Goal: Task Accomplishment & Management: Use online tool/utility

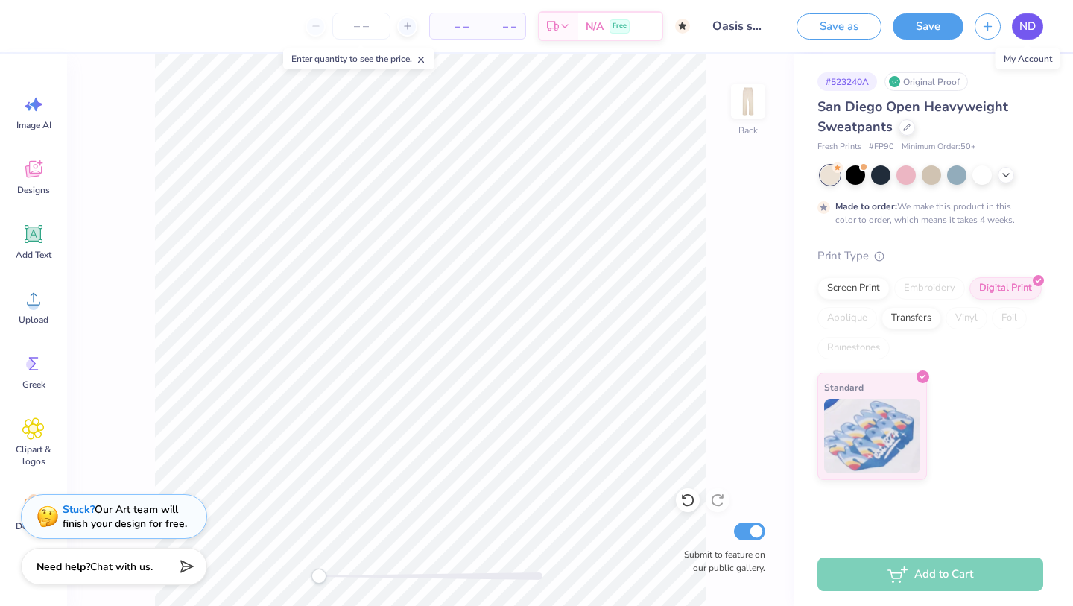
click at [1018, 14] on link "ND" at bounding box center [1027, 26] width 31 height 26
click at [1006, 14] on div "ND" at bounding box center [1009, 26] width 69 height 26
click at [1020, 17] on link "ND" at bounding box center [1027, 26] width 31 height 26
click at [1003, 175] on icon at bounding box center [1006, 174] width 12 height 12
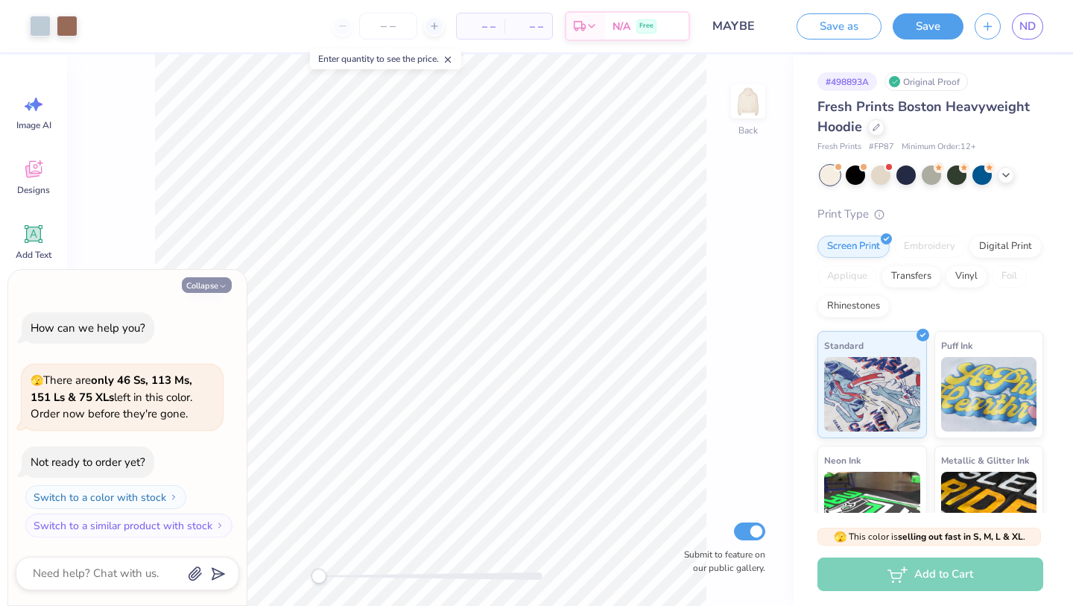
click at [219, 286] on icon "button" at bounding box center [222, 286] width 9 height 9
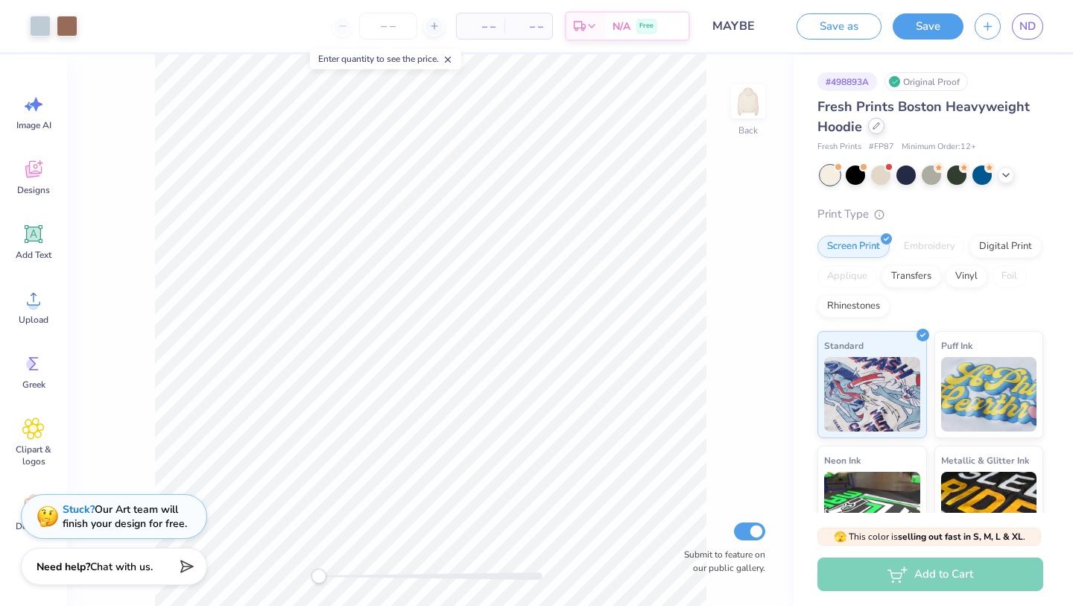
click at [874, 130] on div at bounding box center [876, 126] width 16 height 16
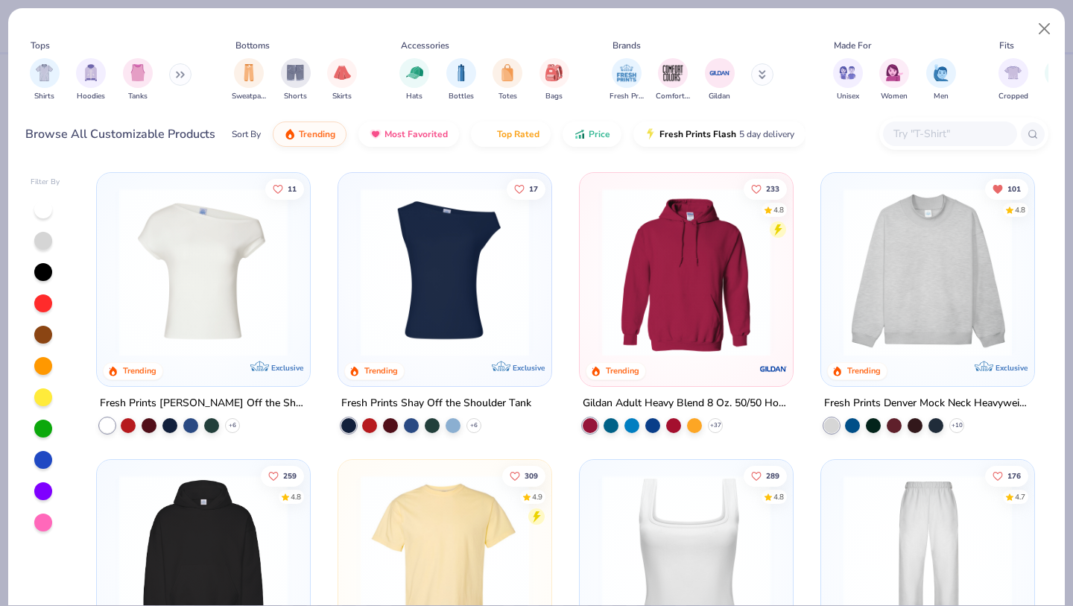
click at [178, 83] on button at bounding box center [180, 74] width 22 height 22
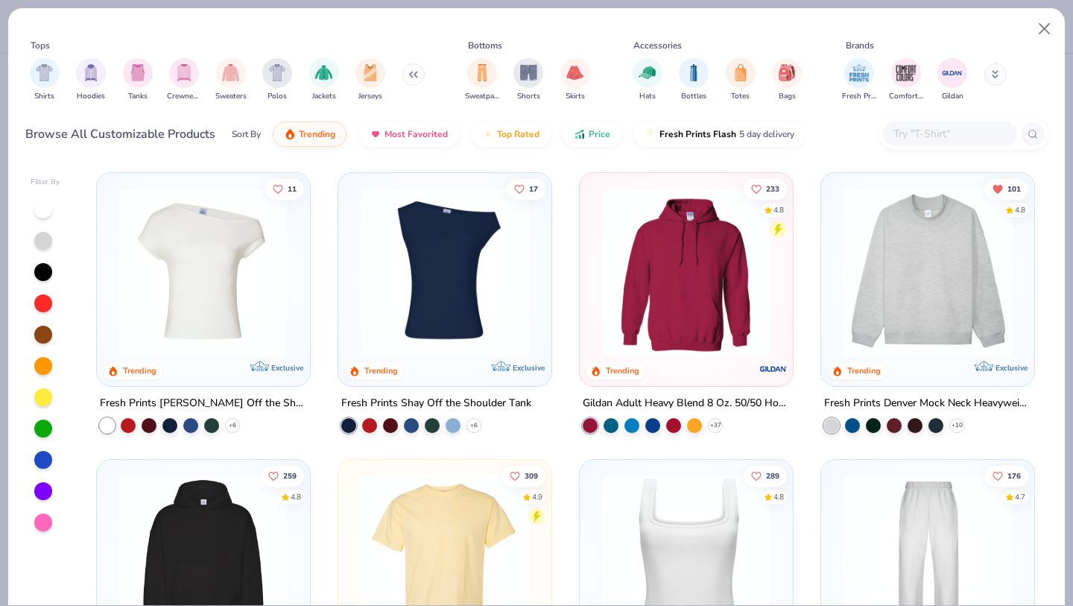
click at [860, 254] on img at bounding box center [927, 272] width 183 height 168
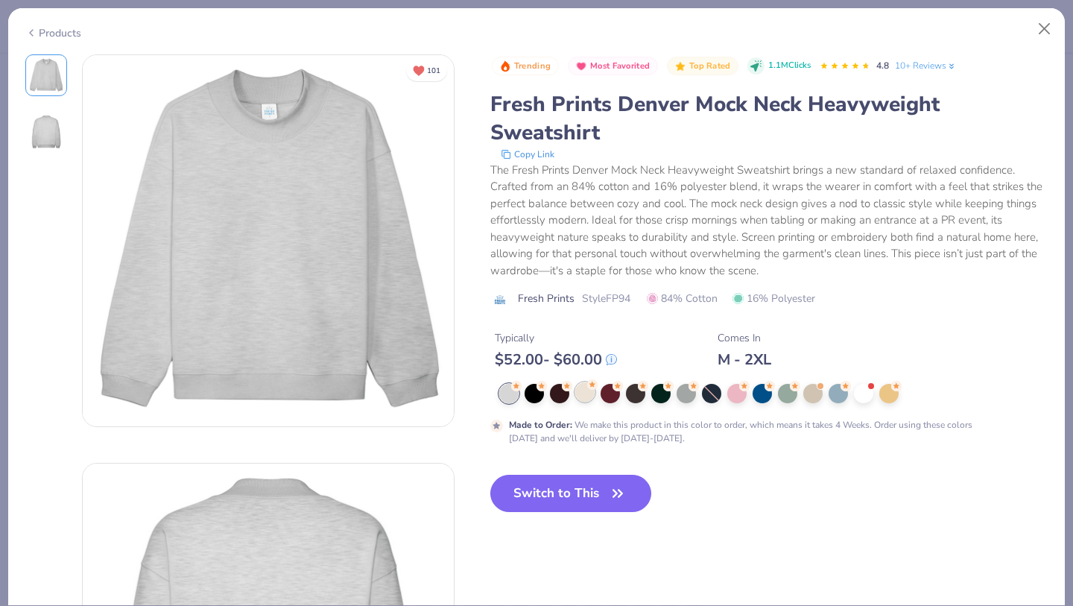
click at [591, 391] on div at bounding box center [585, 391] width 19 height 19
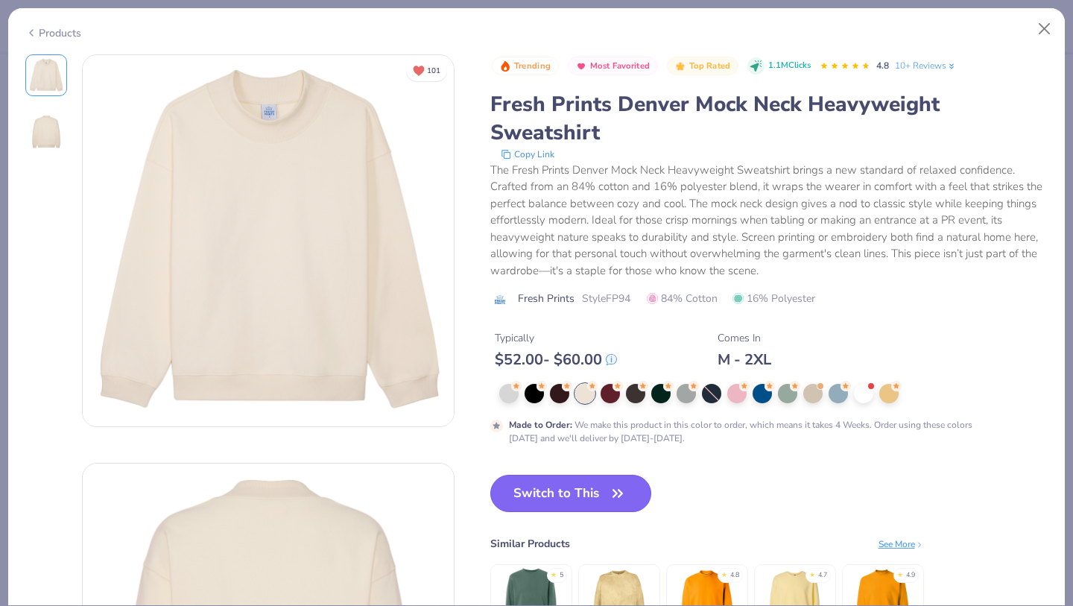
click at [578, 480] on button "Switch to This" at bounding box center [572, 493] width 162 height 37
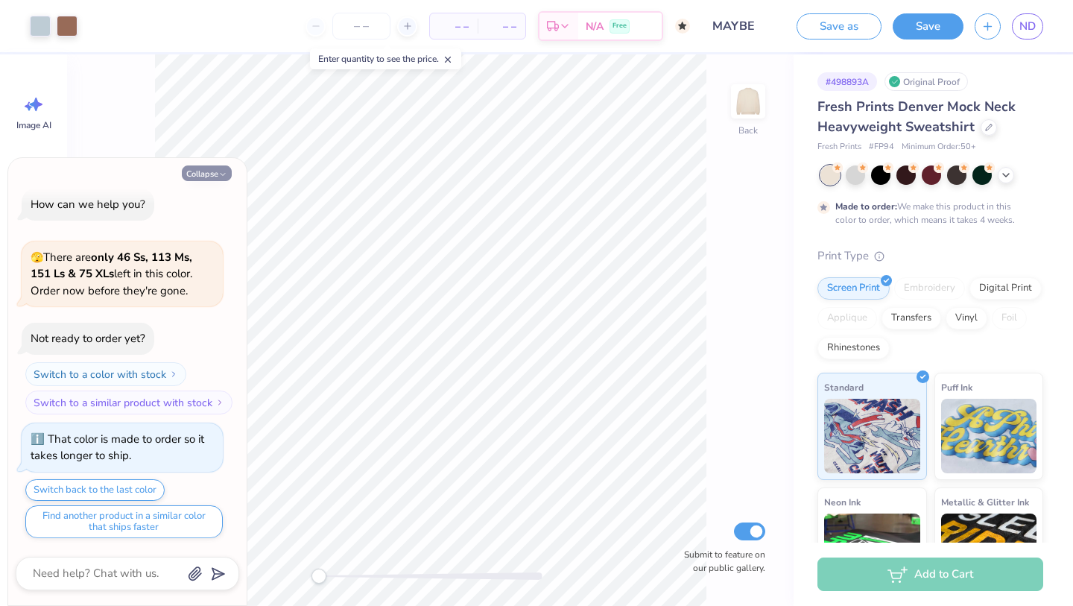
click at [224, 170] on icon "button" at bounding box center [222, 174] width 9 height 9
type textarea "x"
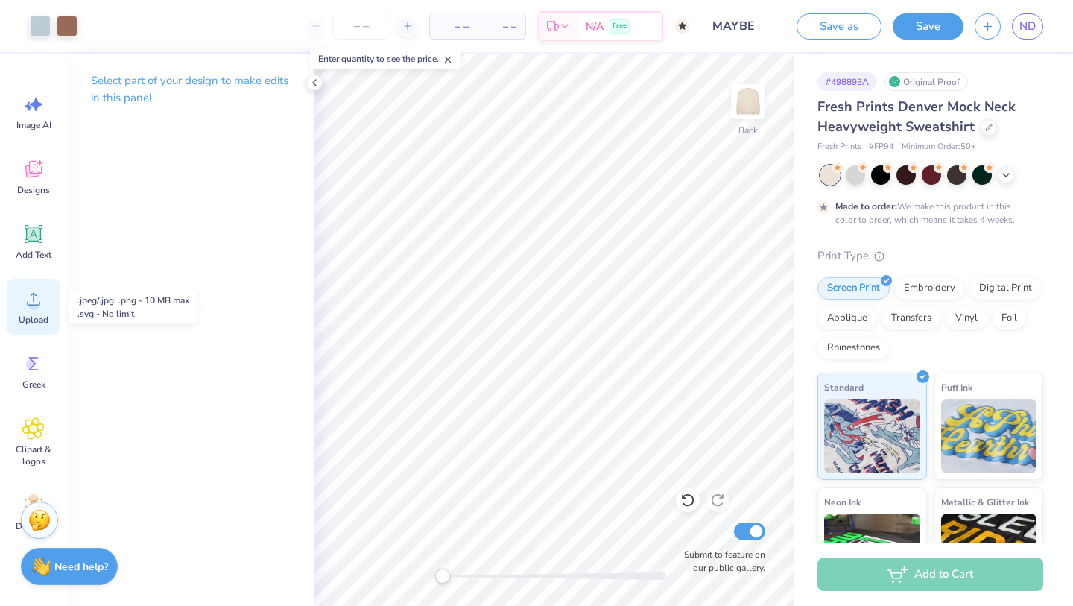
click at [40, 291] on icon at bounding box center [33, 299] width 22 height 22
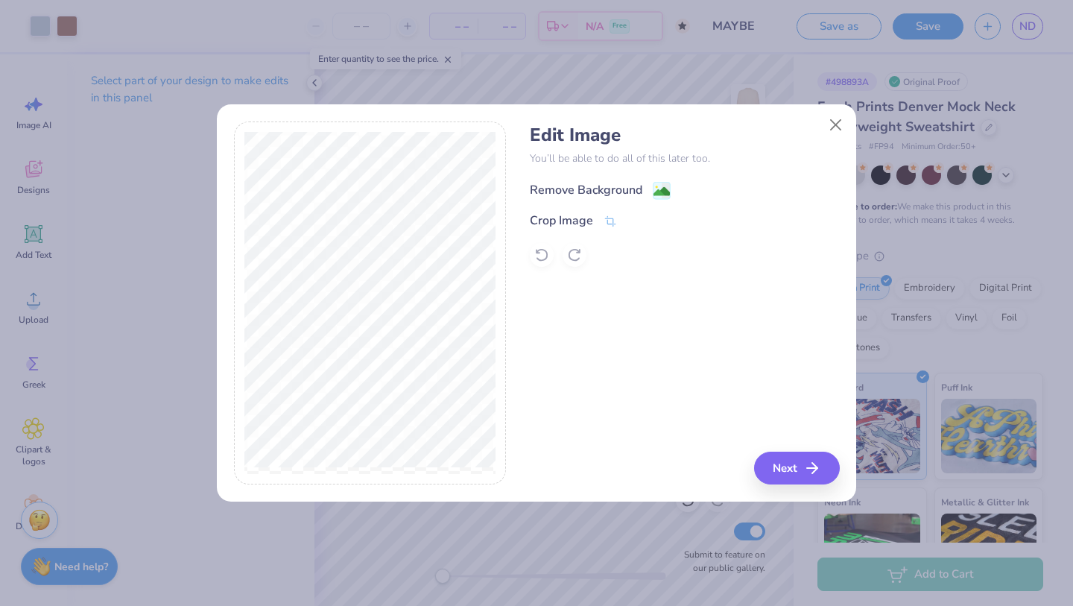
click at [540, 192] on div "Remove Background" at bounding box center [586, 190] width 113 height 18
click at [573, 218] on div "Crop Image" at bounding box center [561, 222] width 63 height 18
click at [237, 261] on div at bounding box center [370, 304] width 273 height 364
click at [831, 128] on button "Close" at bounding box center [836, 125] width 28 height 28
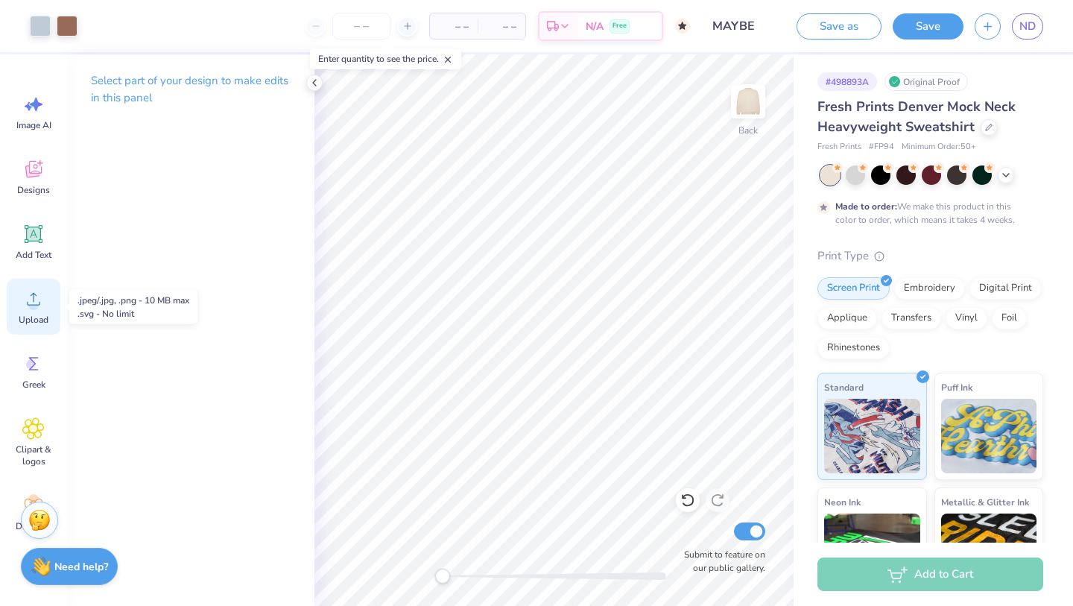
click at [35, 300] on icon at bounding box center [33, 299] width 22 height 22
click at [35, 292] on icon at bounding box center [33, 299] width 22 height 22
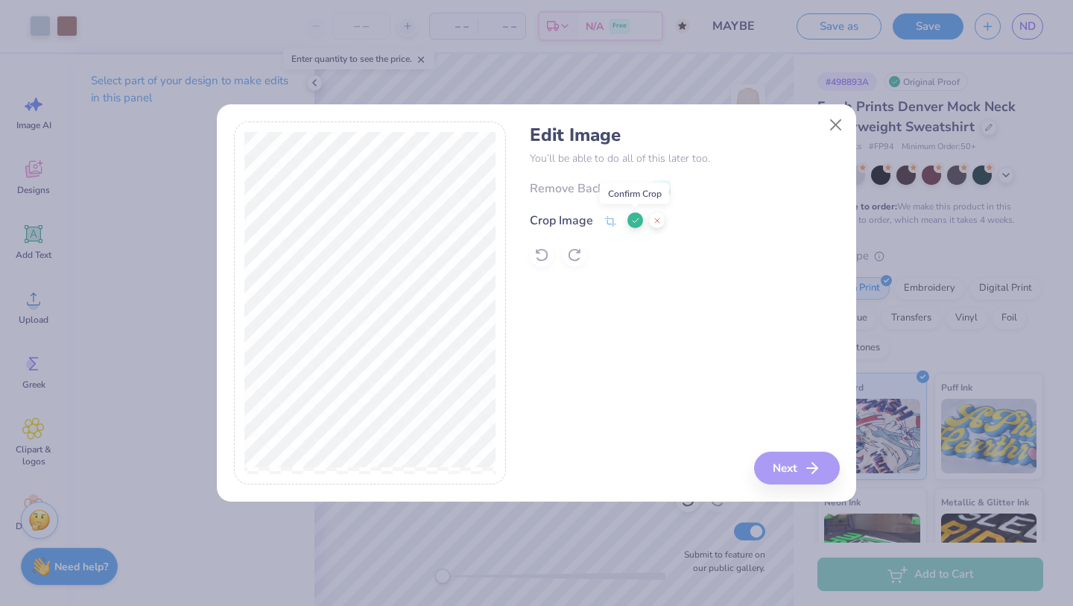
click at [634, 218] on icon at bounding box center [635, 220] width 9 height 9
click at [634, 195] on div "Remove Background" at bounding box center [586, 190] width 113 height 18
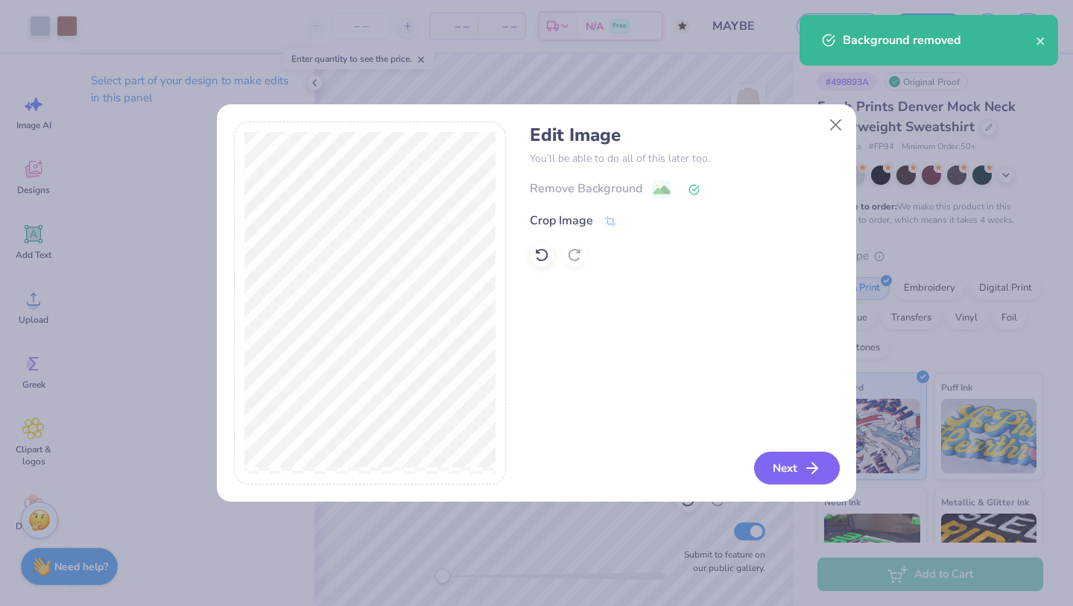
click at [797, 473] on button "Next" at bounding box center [797, 468] width 86 height 33
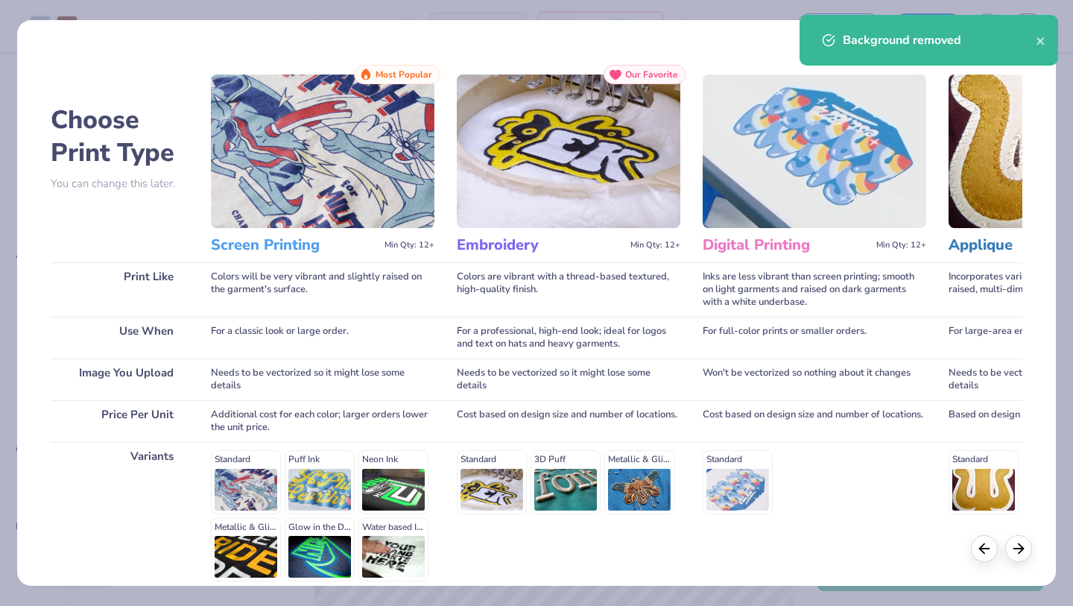
scroll to position [137, 0]
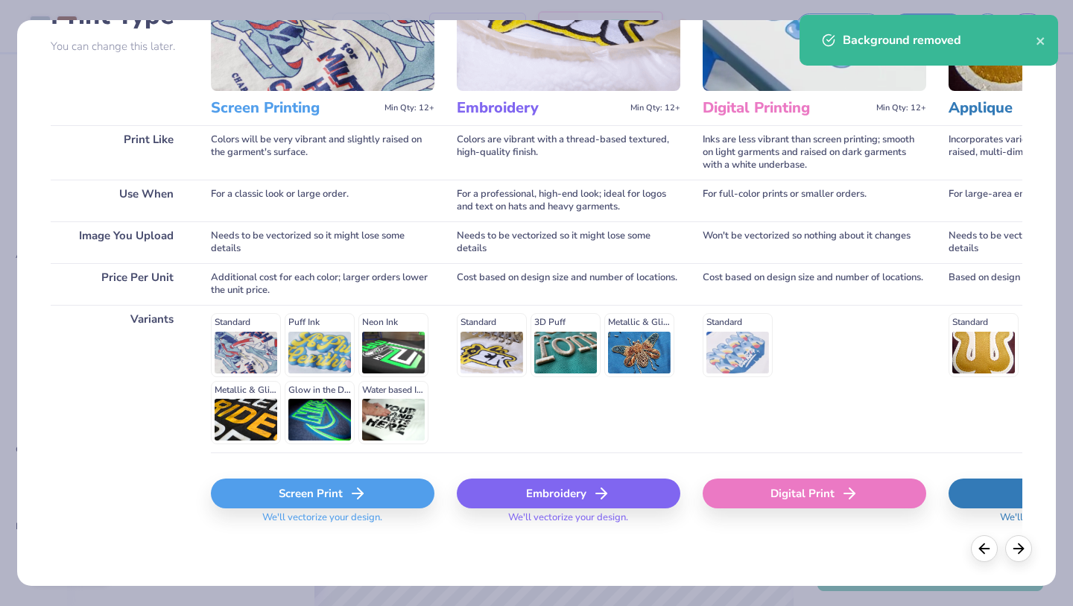
click at [754, 494] on div "Digital Print" at bounding box center [815, 494] width 224 height 30
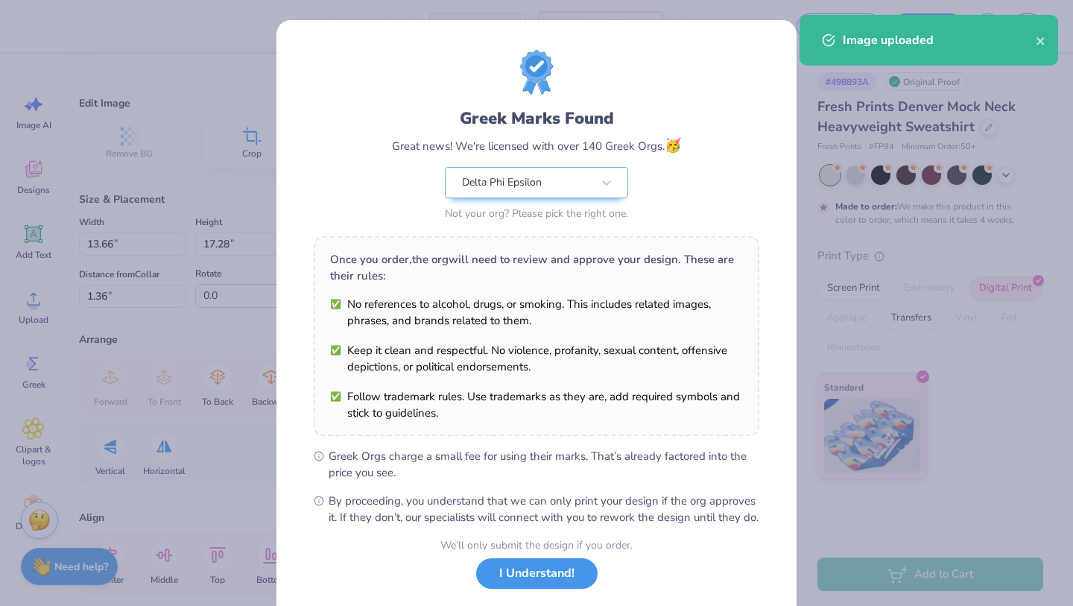
click at [563, 587] on button "I Understand!" at bounding box center [537, 573] width 122 height 31
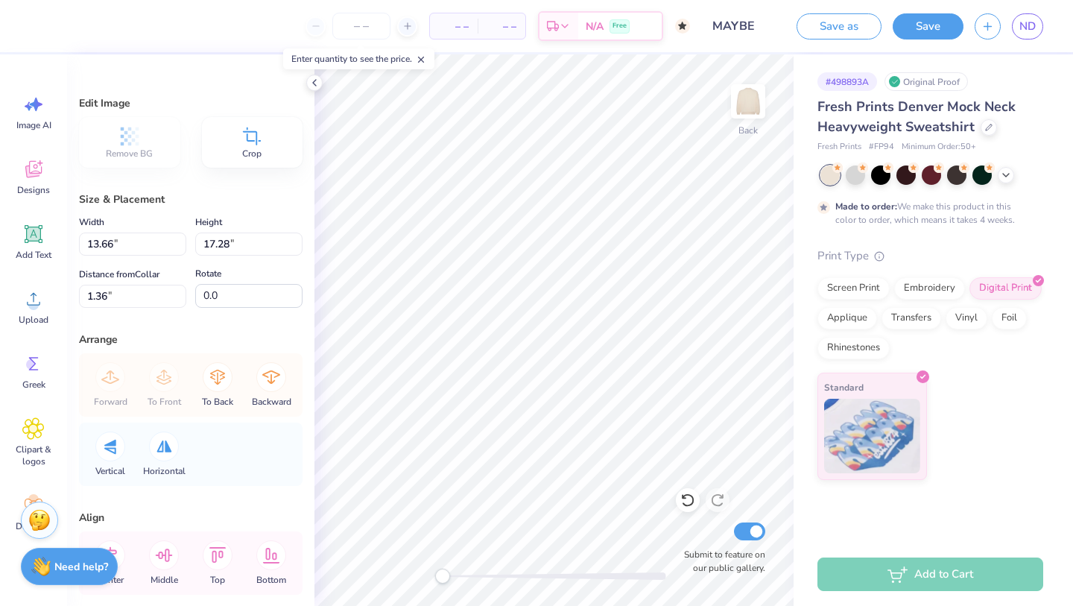
type input "3.71"
type input "4.70"
type input "0.65"
type input "3.89"
type input "4.92"
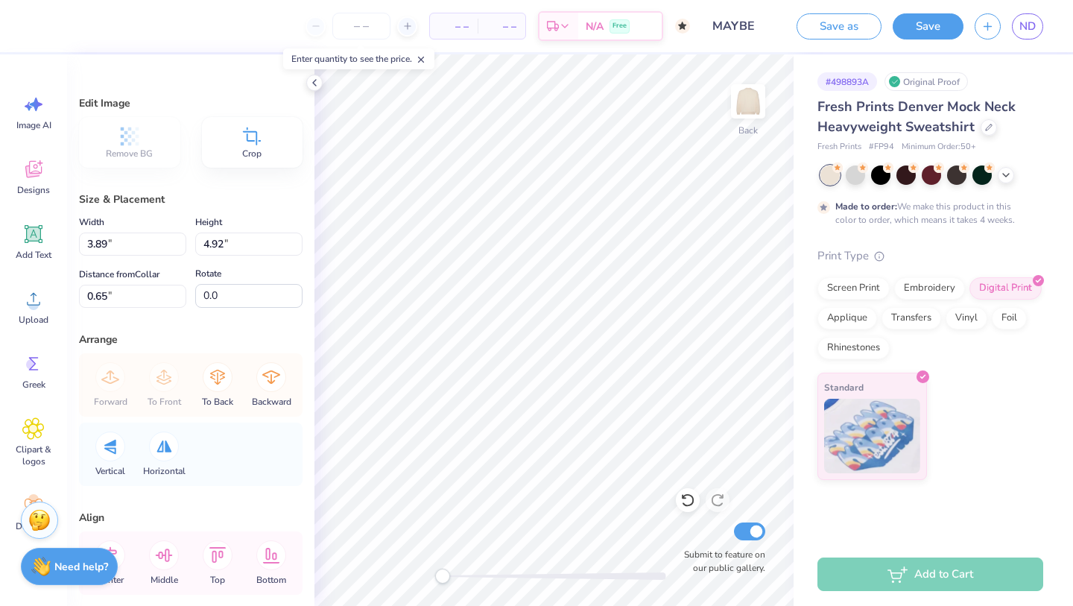
type input "4.05"
type input "5.13"
type input "4.33"
type input "5.47"
type input "4.74"
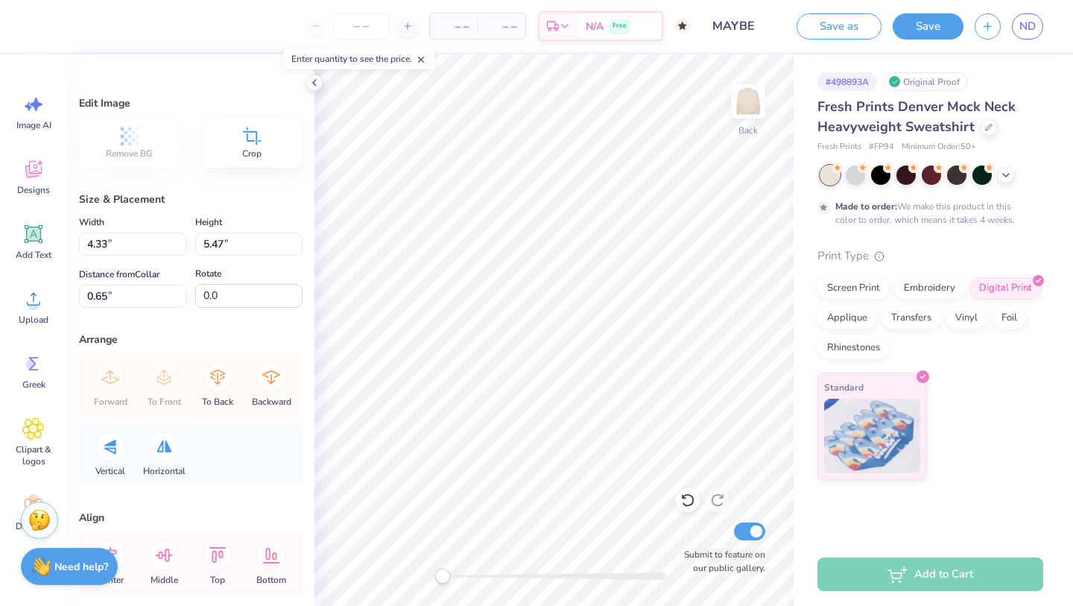
type input "6.00"
type input "4.51"
type input "5.71"
click at [743, 122] on img at bounding box center [749, 102] width 60 height 60
click at [741, 101] on img at bounding box center [749, 102] width 60 height 60
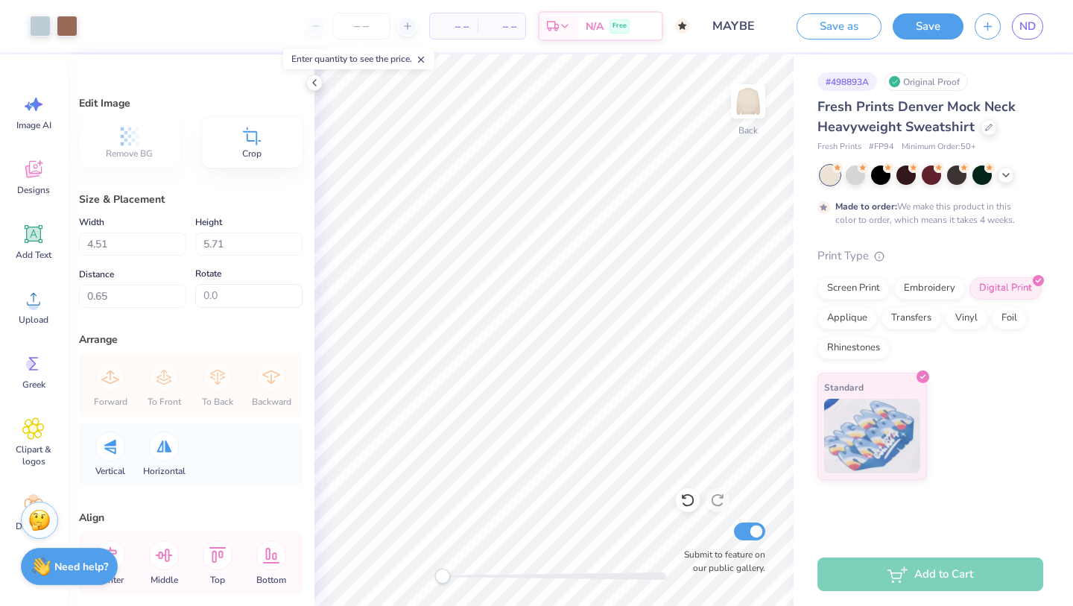
click at [741, 101] on img at bounding box center [749, 101] width 30 height 30
click at [35, 304] on icon at bounding box center [33, 299] width 13 height 13
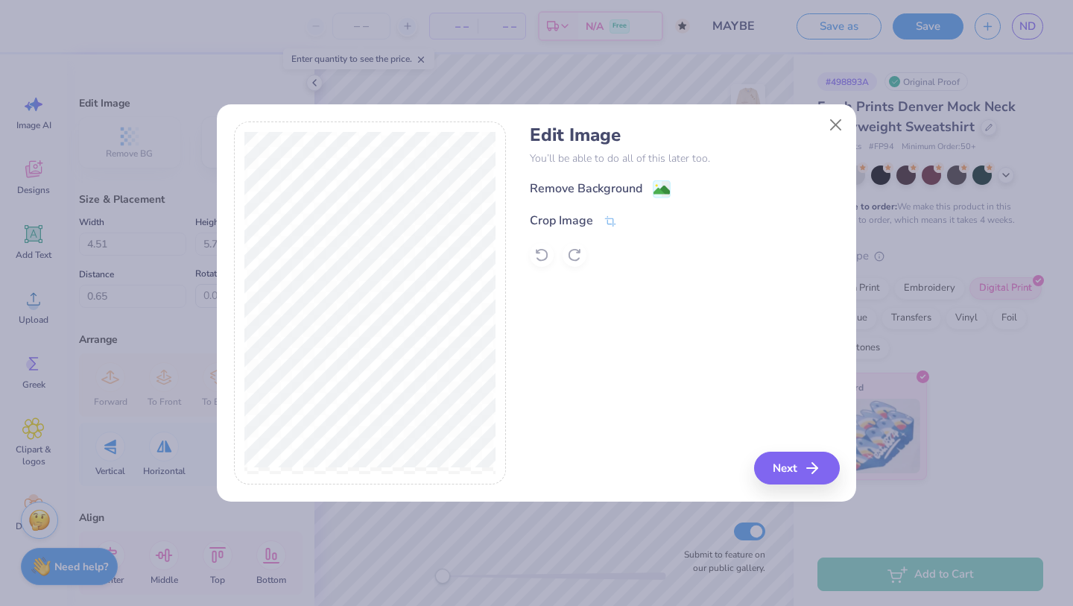
click at [607, 175] on div "Edit Image You’ll be able to do all of this later too. Remove Background Crop I…" at bounding box center [684, 195] width 309 height 142
click at [608, 182] on div "Remove Background" at bounding box center [586, 190] width 113 height 18
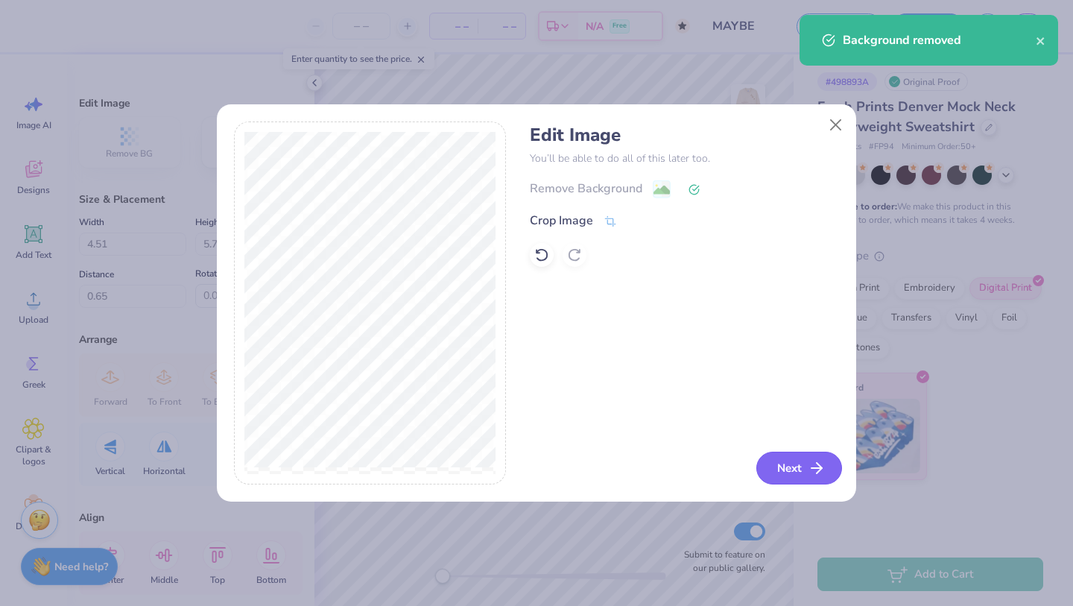
click at [781, 469] on button "Next" at bounding box center [800, 468] width 86 height 33
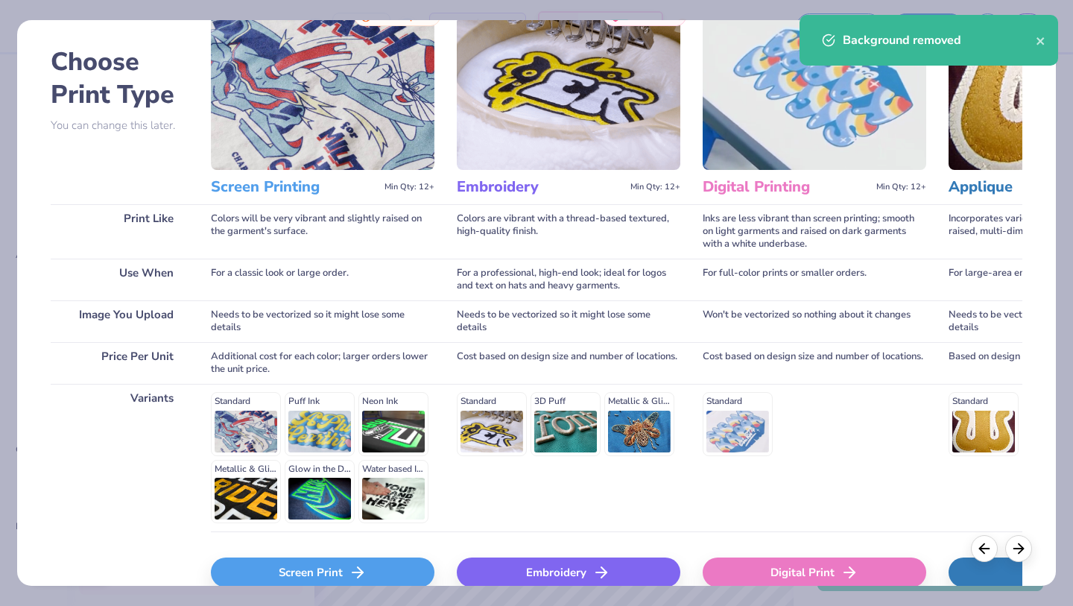
scroll to position [69, 0]
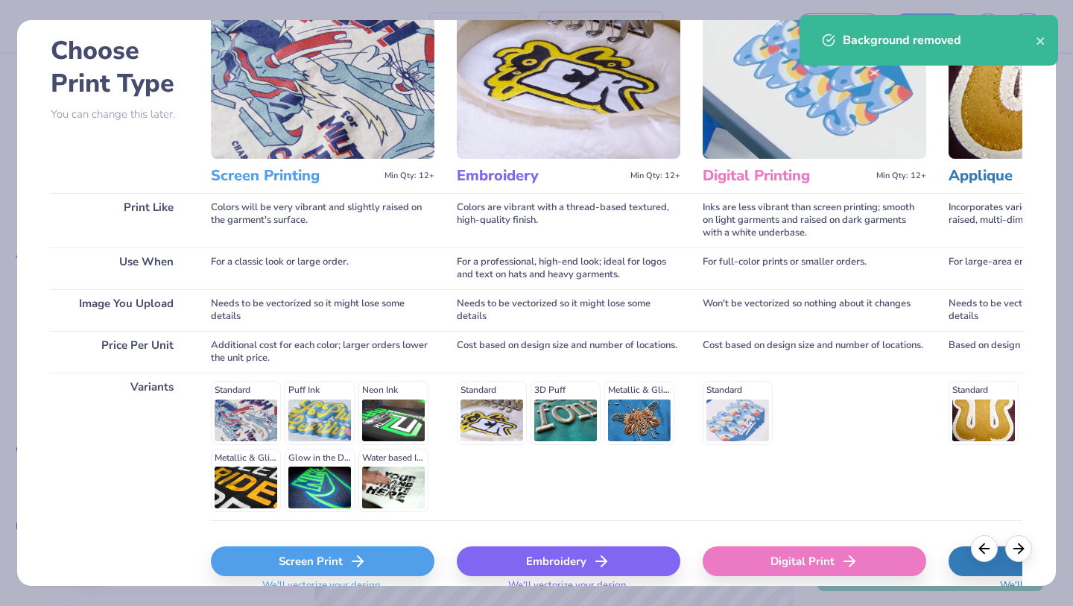
click at [784, 558] on div "Digital Print" at bounding box center [815, 561] width 224 height 30
type input "15.00"
type input "14.97"
type input "4.76"
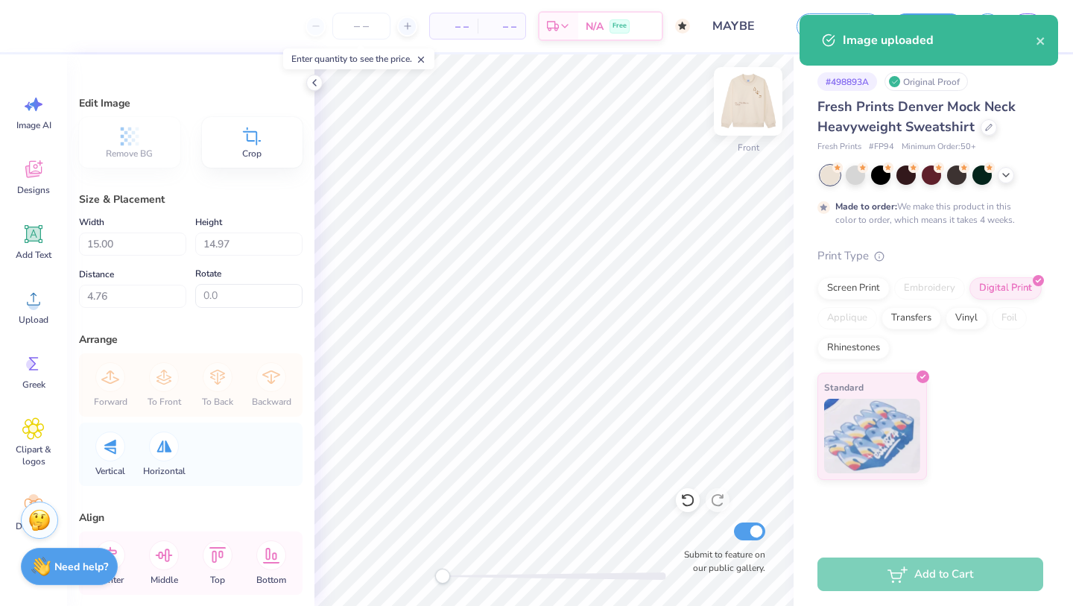
click at [743, 101] on img at bounding box center [749, 102] width 60 height 60
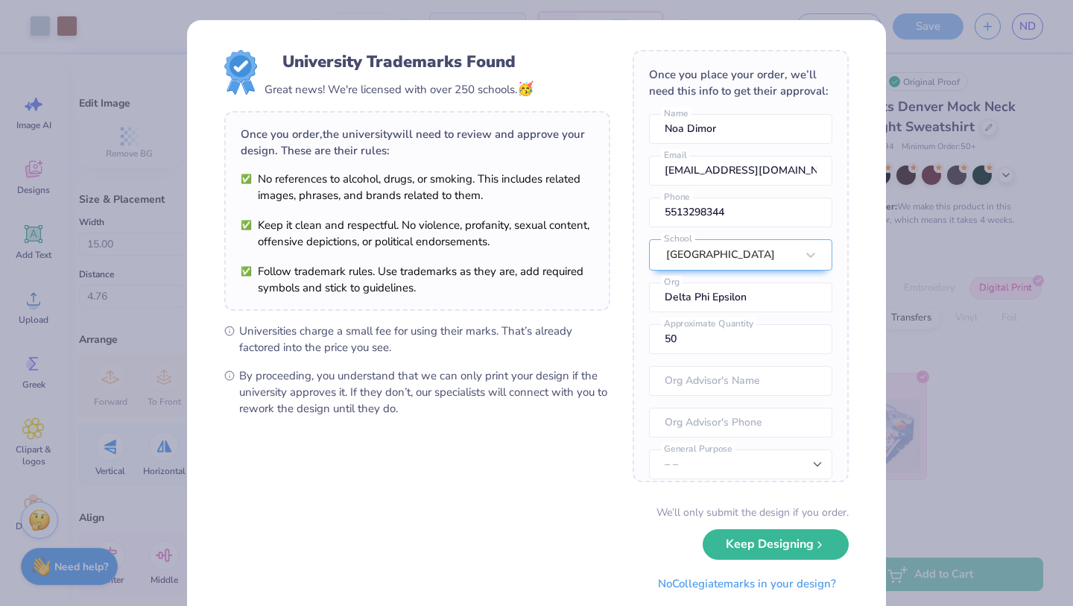
click at [773, 537] on button "Keep Designing" at bounding box center [776, 544] width 146 height 31
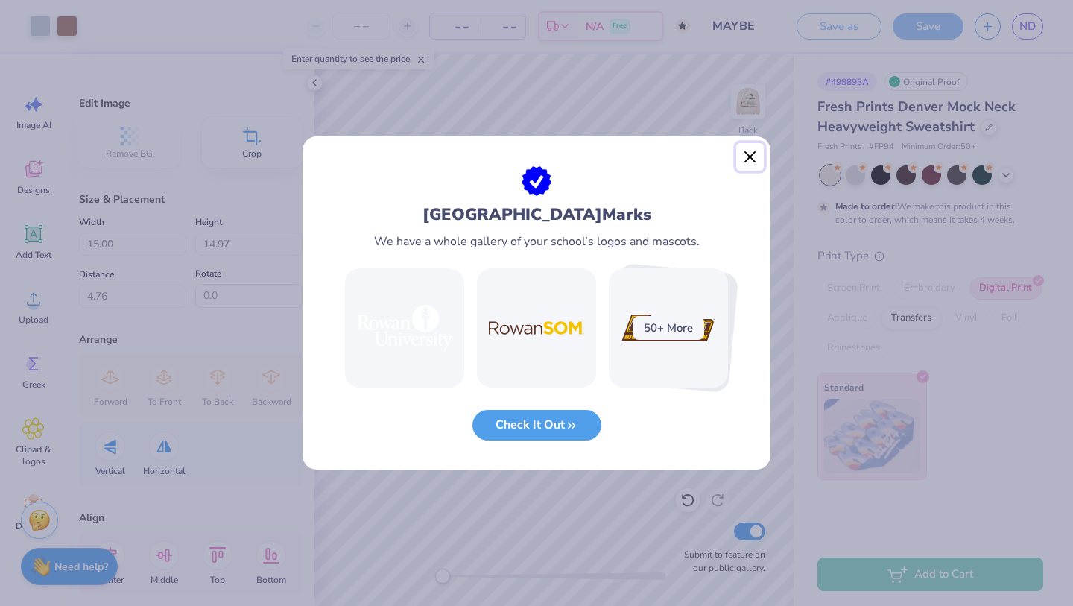
click at [748, 160] on button "Close" at bounding box center [751, 157] width 28 height 28
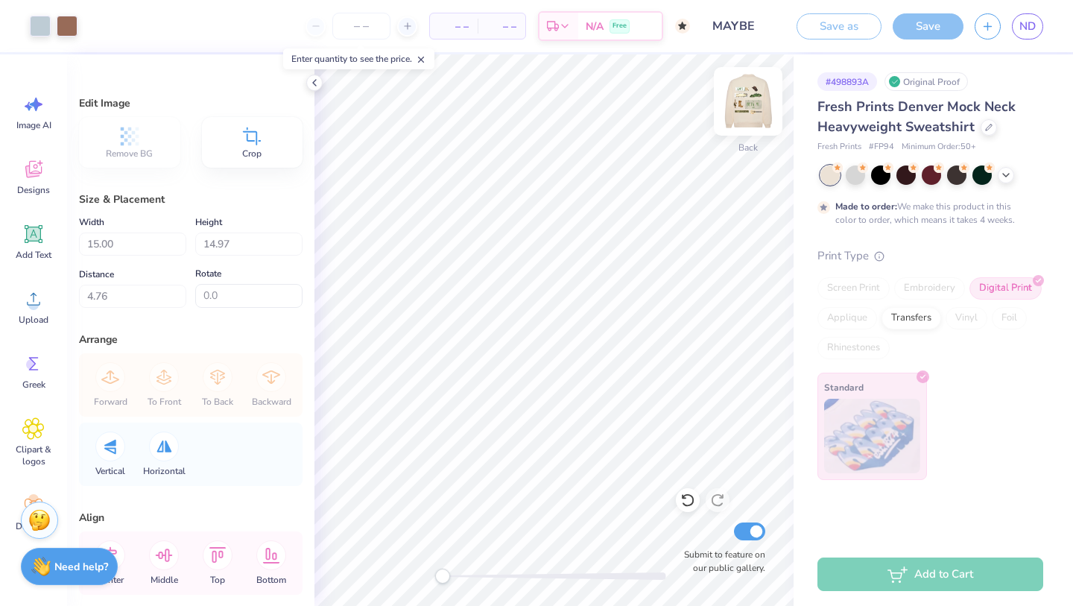
click at [761, 101] on img at bounding box center [749, 102] width 60 height 60
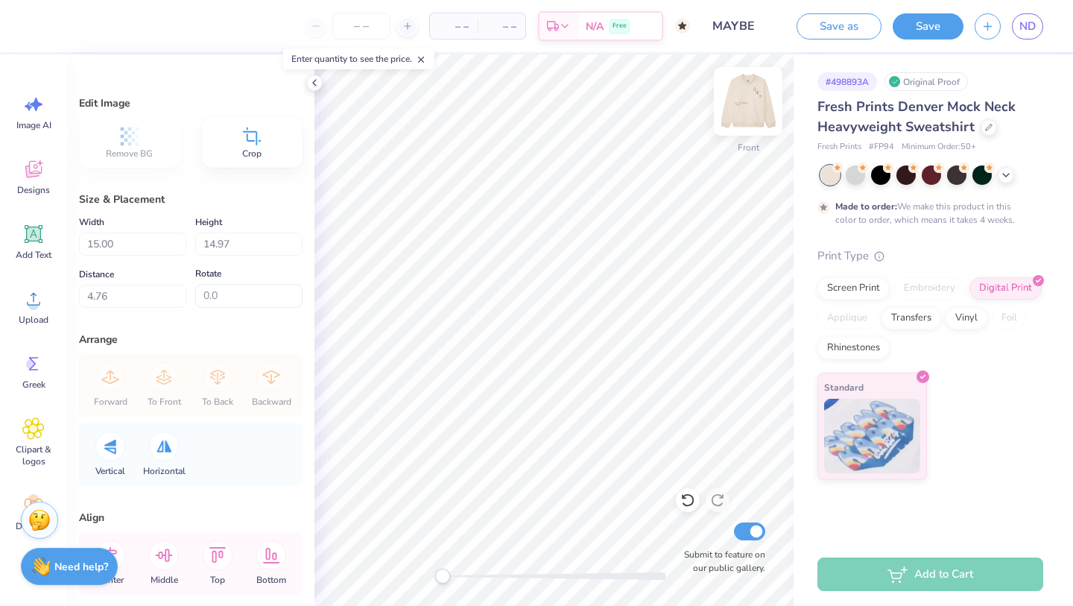
click at [760, 101] on img at bounding box center [749, 102] width 60 height 60
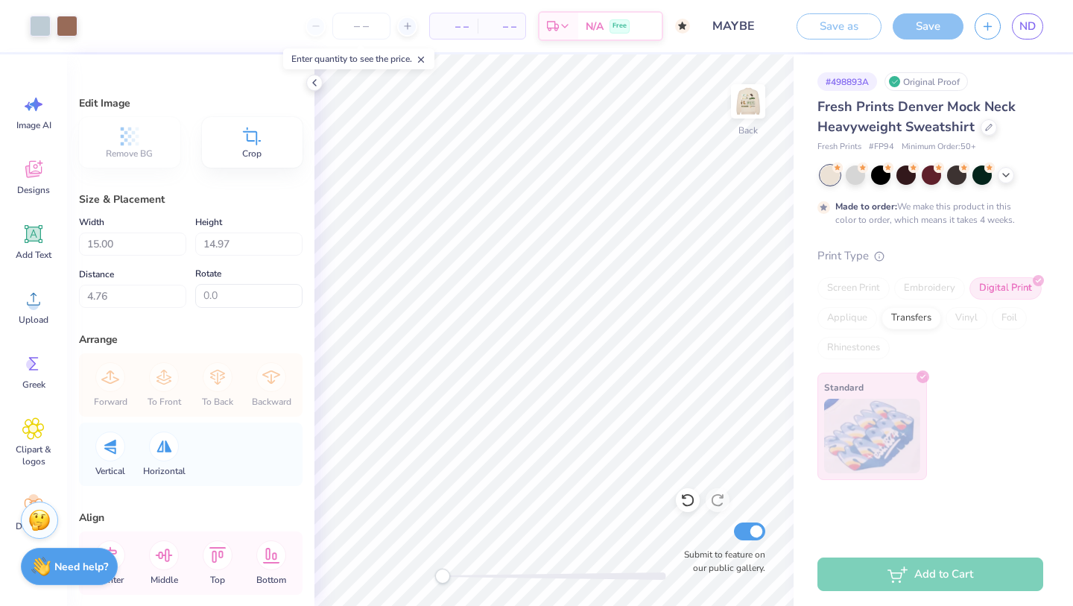
click at [760, 101] on img at bounding box center [749, 101] width 30 height 30
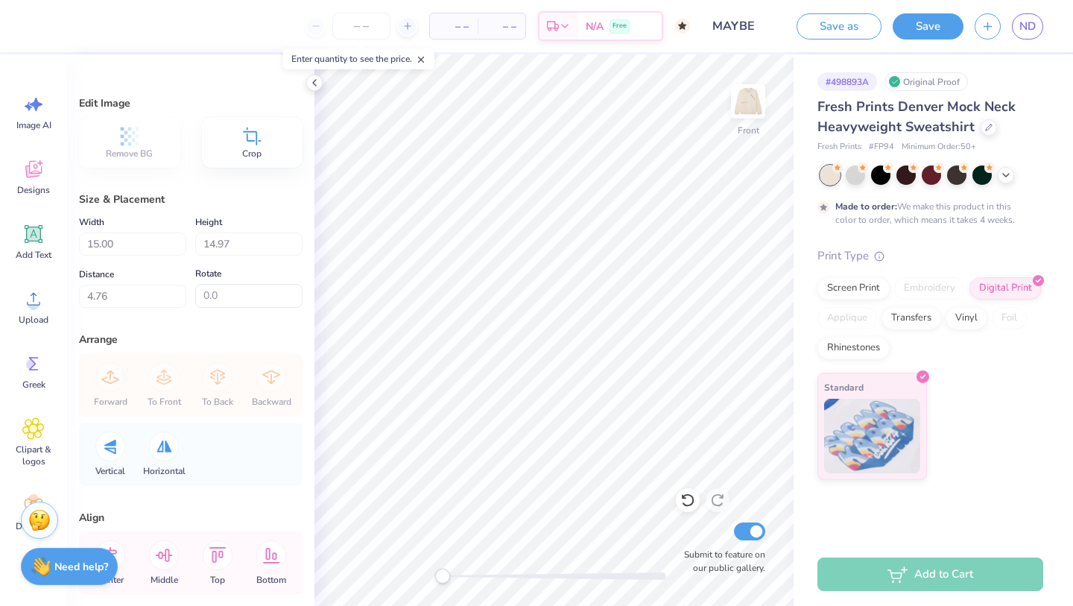
click at [760, 101] on img at bounding box center [749, 101] width 30 height 30
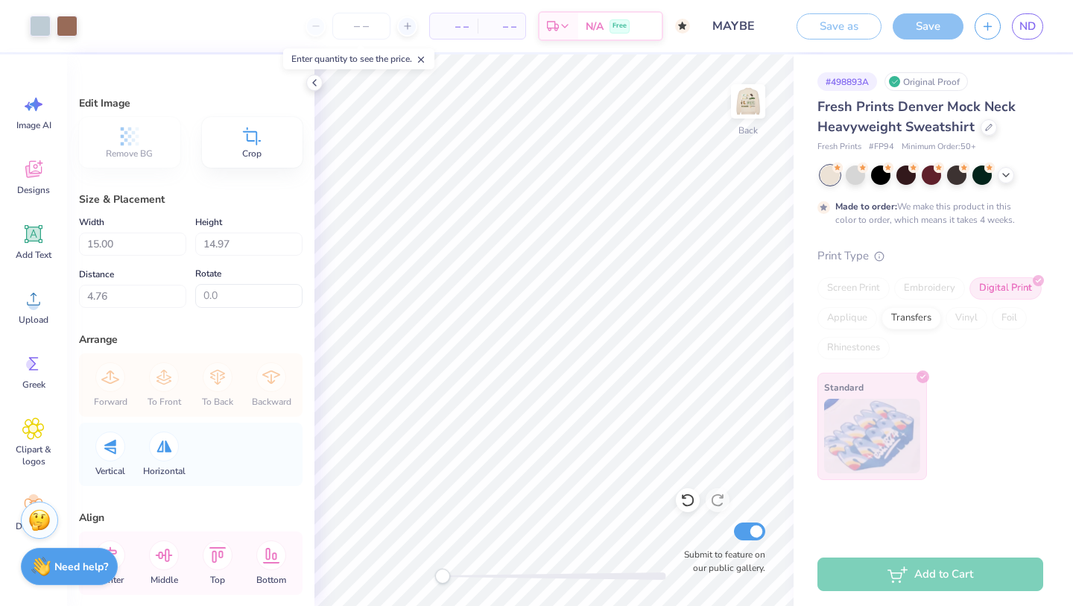
click at [912, 26] on div "Save" at bounding box center [928, 26] width 71 height 26
click at [754, 101] on img at bounding box center [749, 102] width 60 height 60
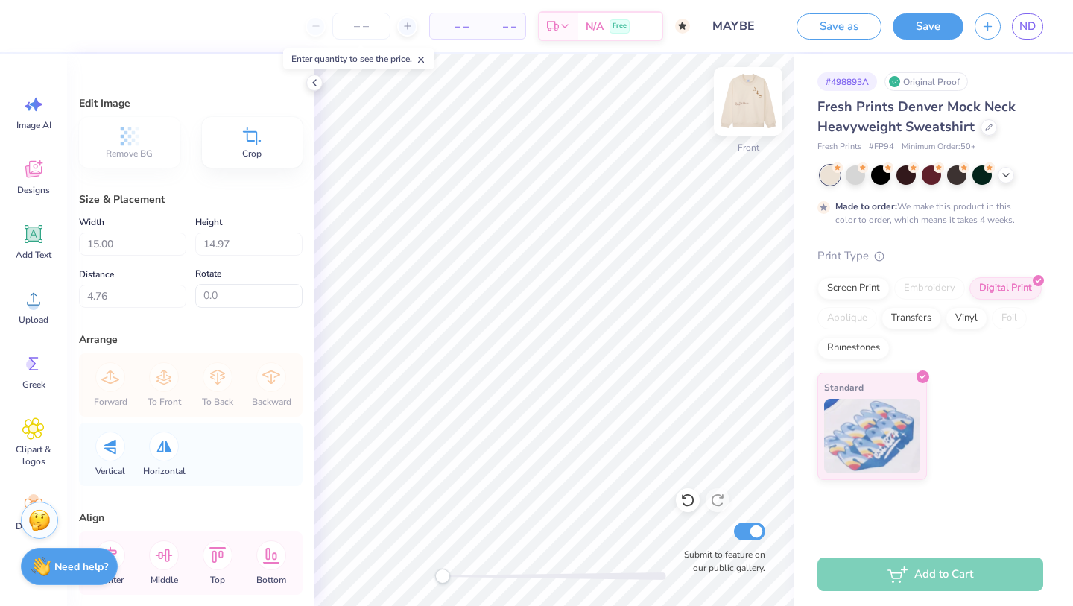
click at [754, 101] on img at bounding box center [749, 102] width 60 height 60
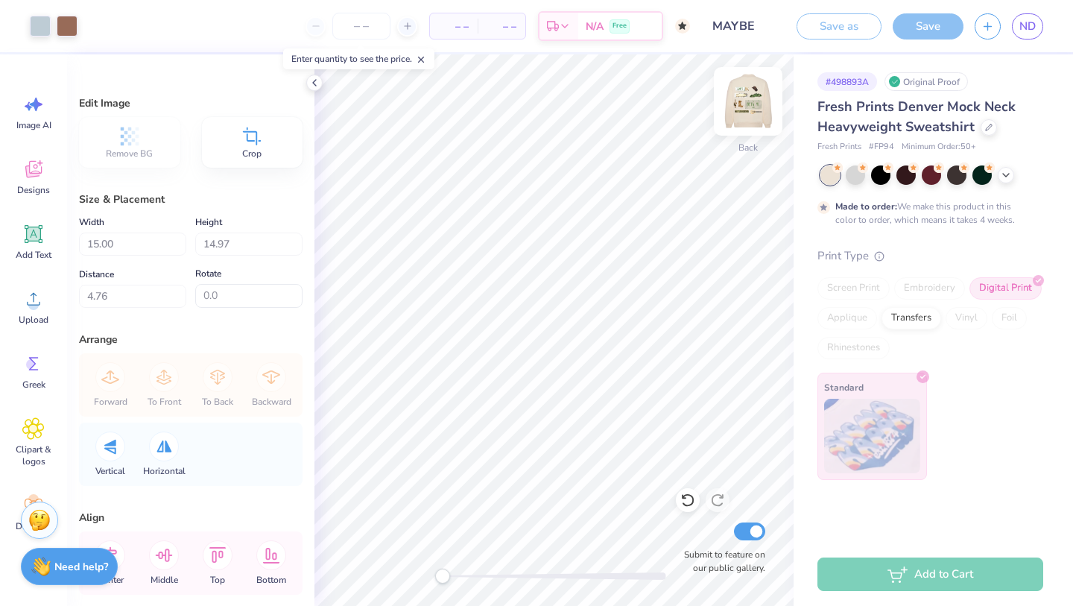
click at [754, 102] on img at bounding box center [749, 102] width 60 height 60
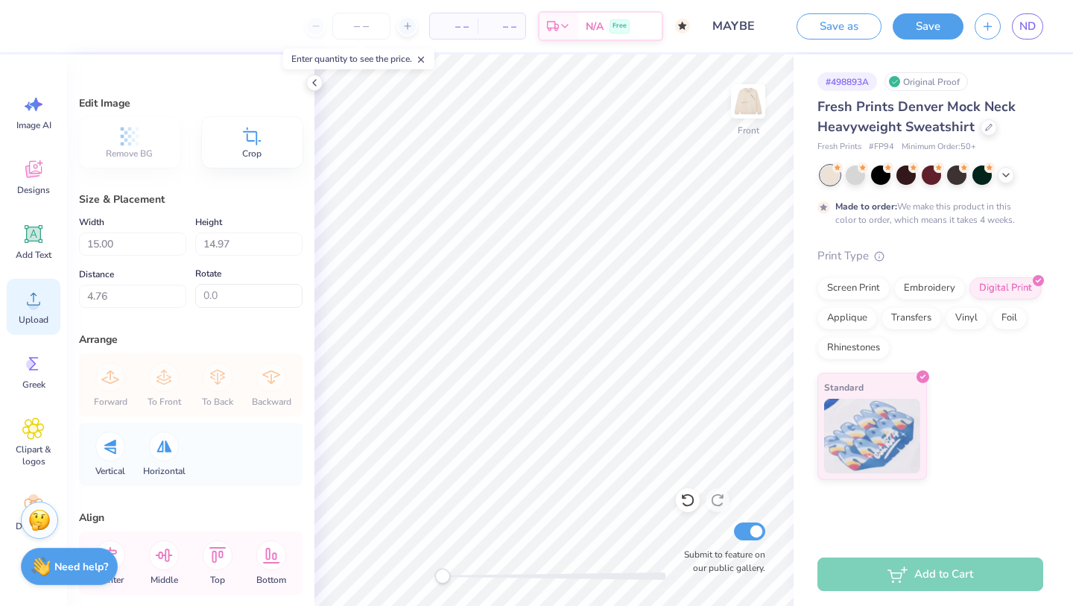
click at [27, 303] on icon at bounding box center [33, 299] width 13 height 13
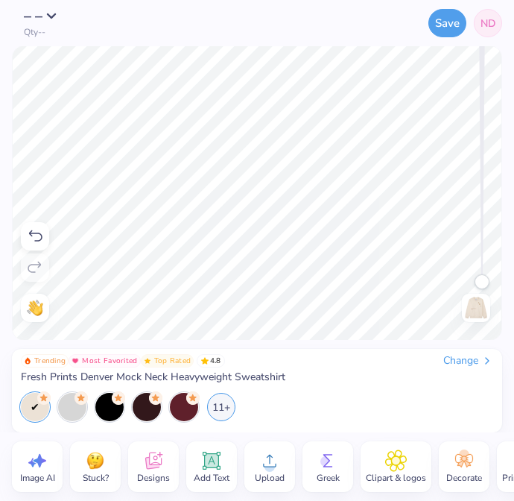
click at [265, 465] on circle at bounding box center [270, 466] width 10 height 10
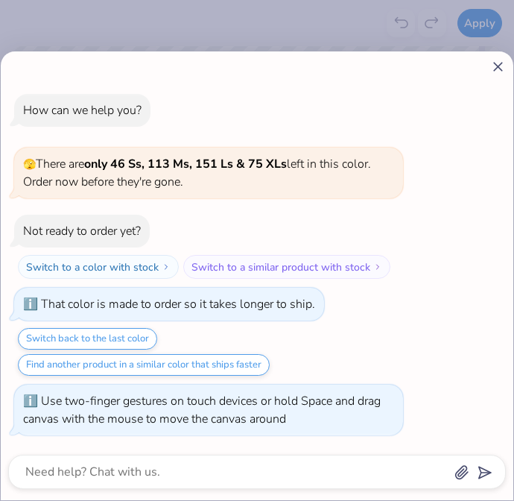
click at [498, 67] on line at bounding box center [498, 67] width 8 height 8
type textarea "x"
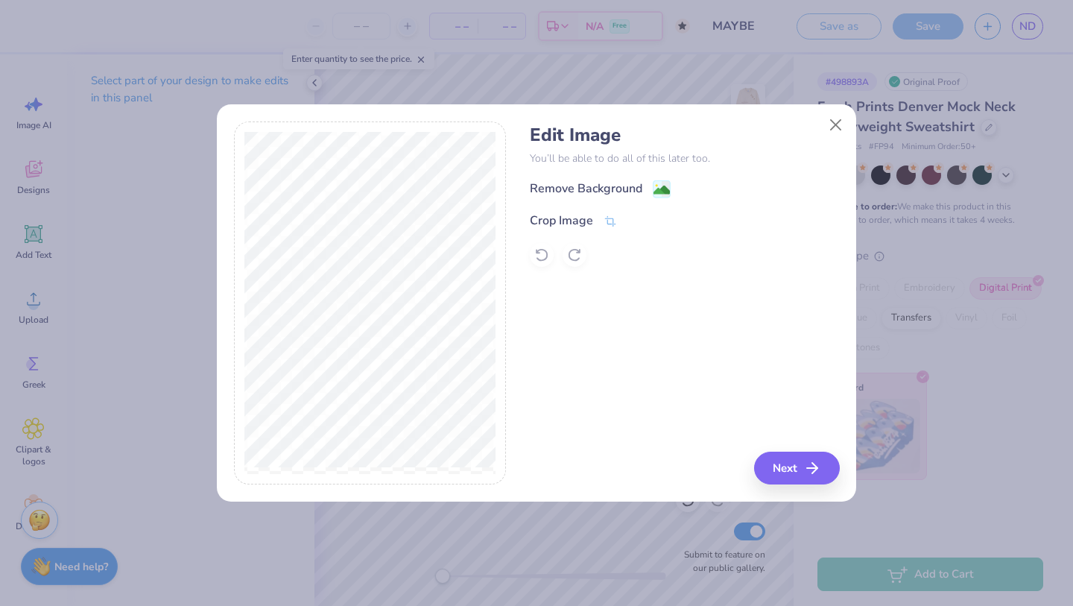
click at [581, 181] on div "Remove Background" at bounding box center [586, 189] width 113 height 18
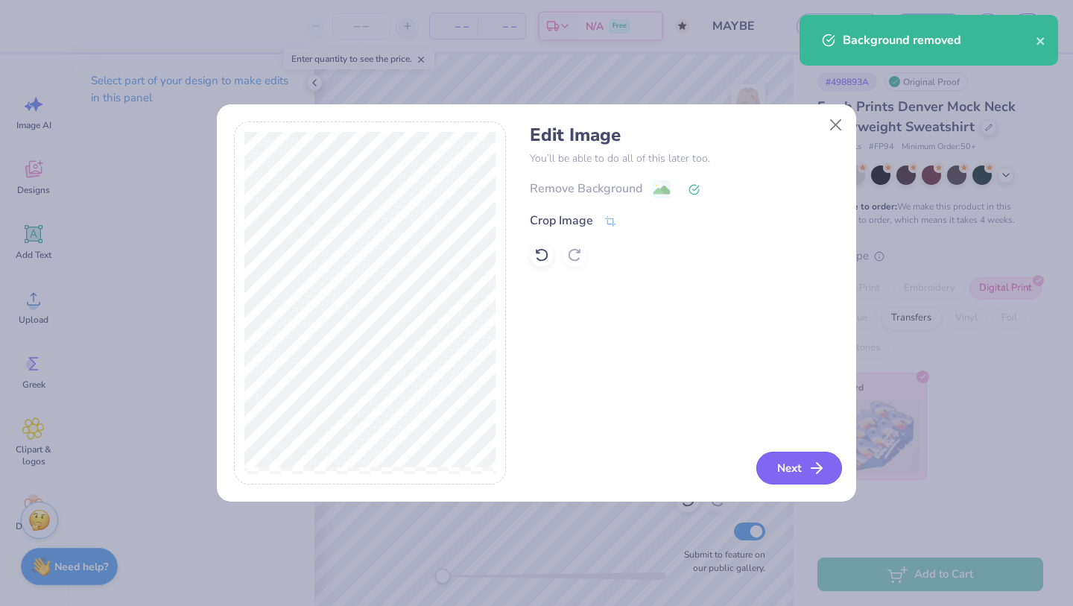
click at [780, 461] on button "Next" at bounding box center [800, 468] width 86 height 33
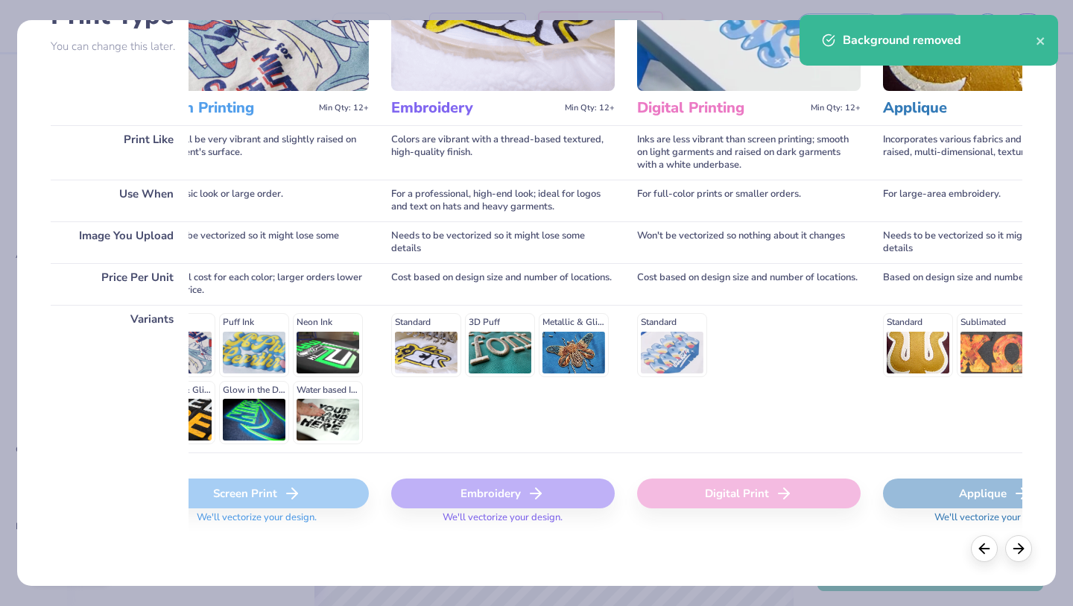
scroll to position [0, 68]
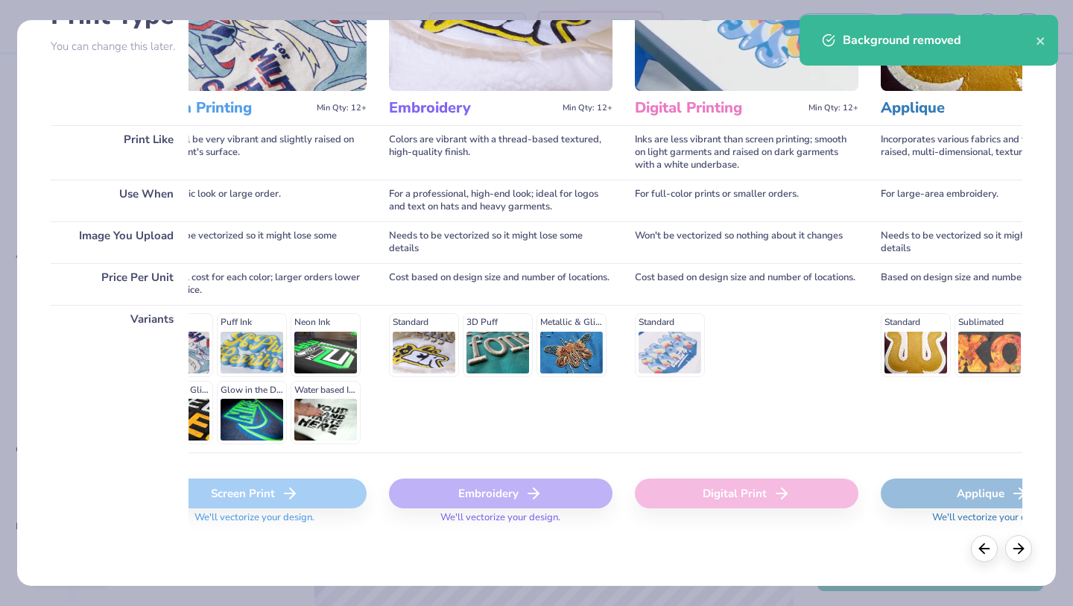
click at [783, 497] on polyline at bounding box center [784, 493] width 5 height 10
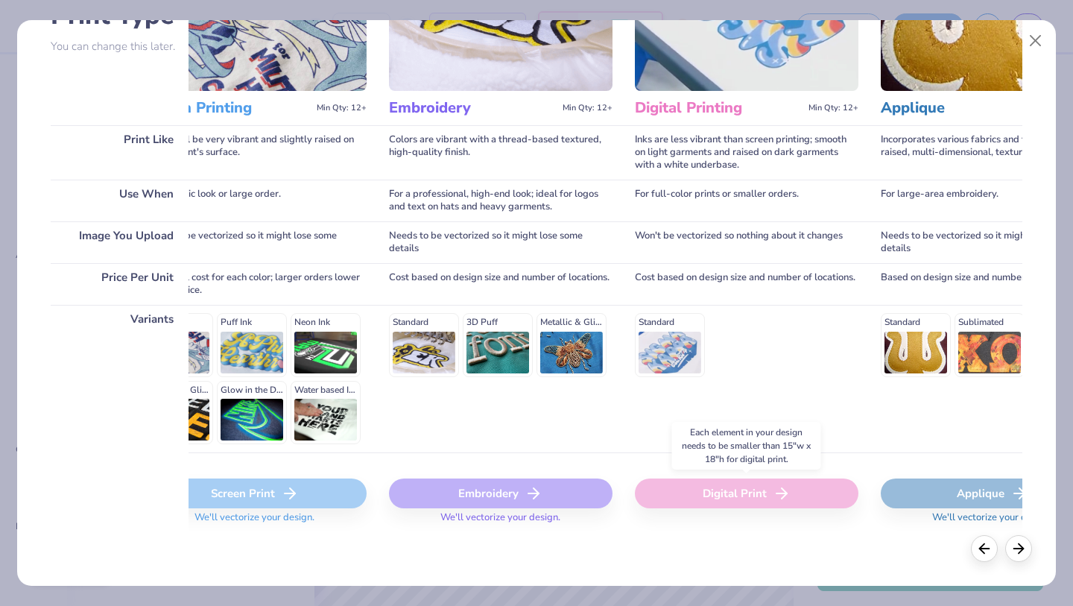
click at [748, 493] on div "Digital Print" at bounding box center [747, 494] width 224 height 30
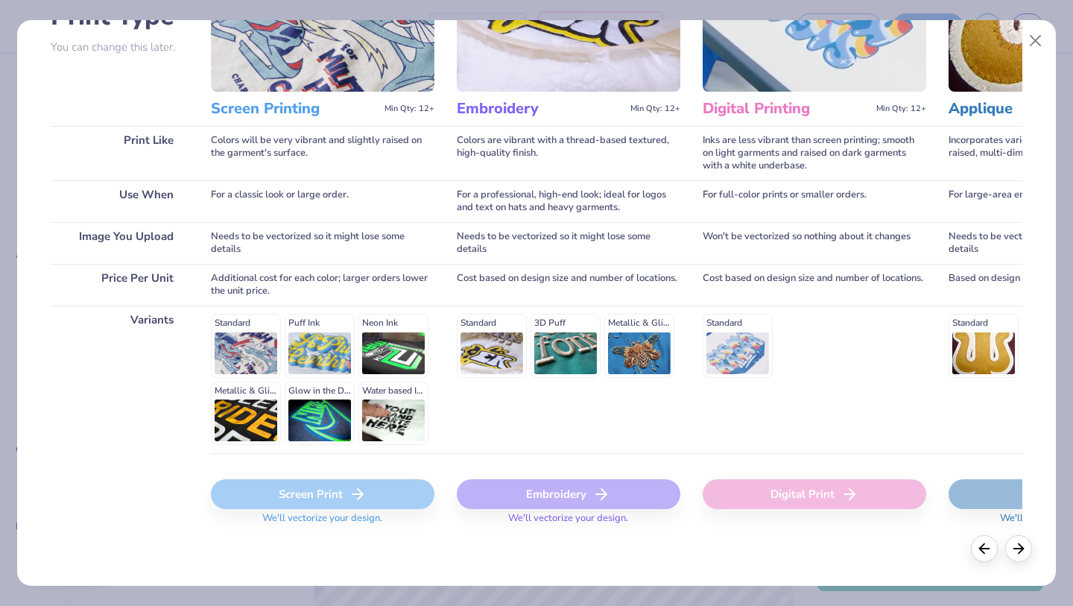
scroll to position [137, 0]
click at [1027, 41] on button "Close" at bounding box center [1036, 41] width 28 height 28
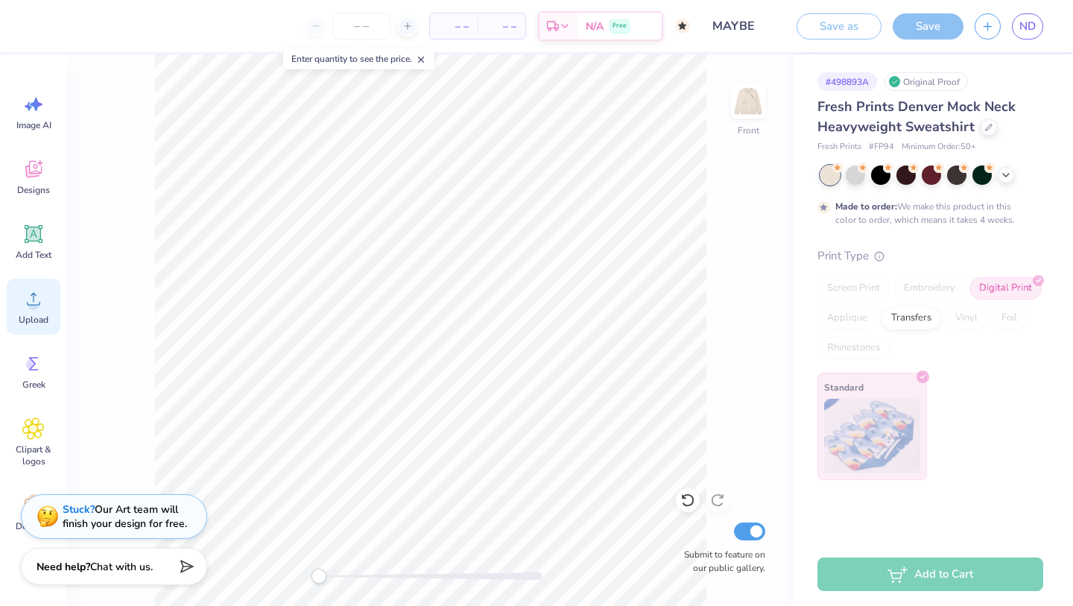
click at [39, 314] on span "Upload" at bounding box center [34, 320] width 30 height 12
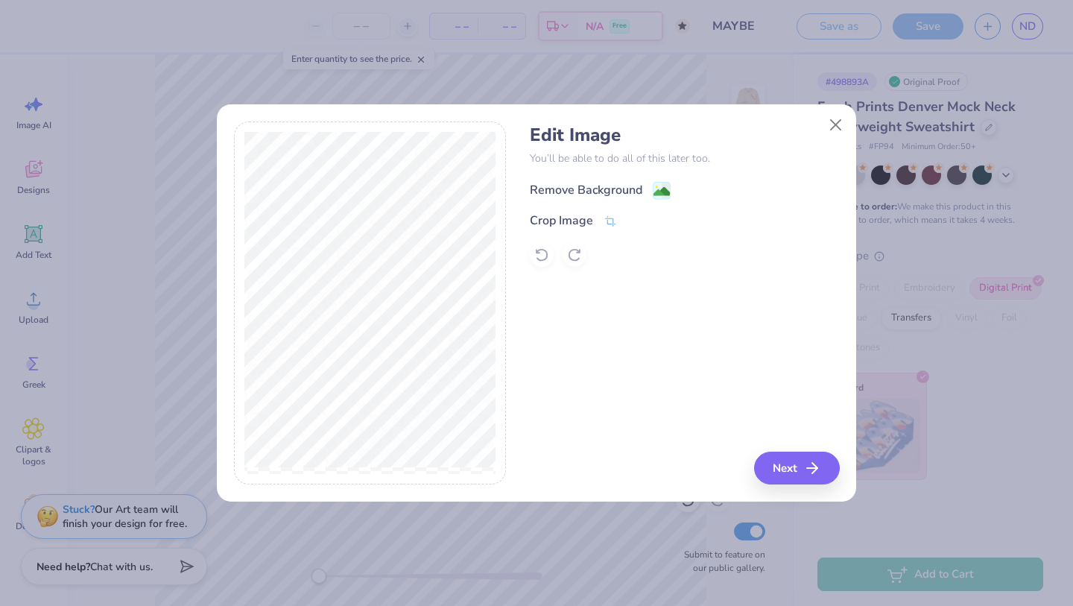
click at [619, 188] on div "Remove Background" at bounding box center [586, 190] width 113 height 18
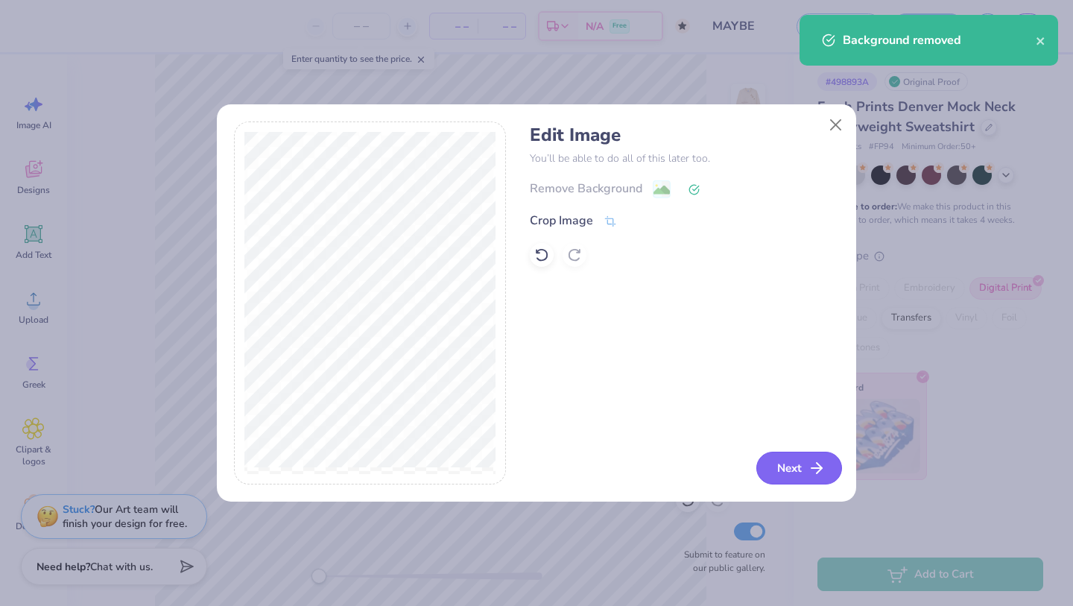
click at [786, 463] on button "Next" at bounding box center [800, 468] width 86 height 33
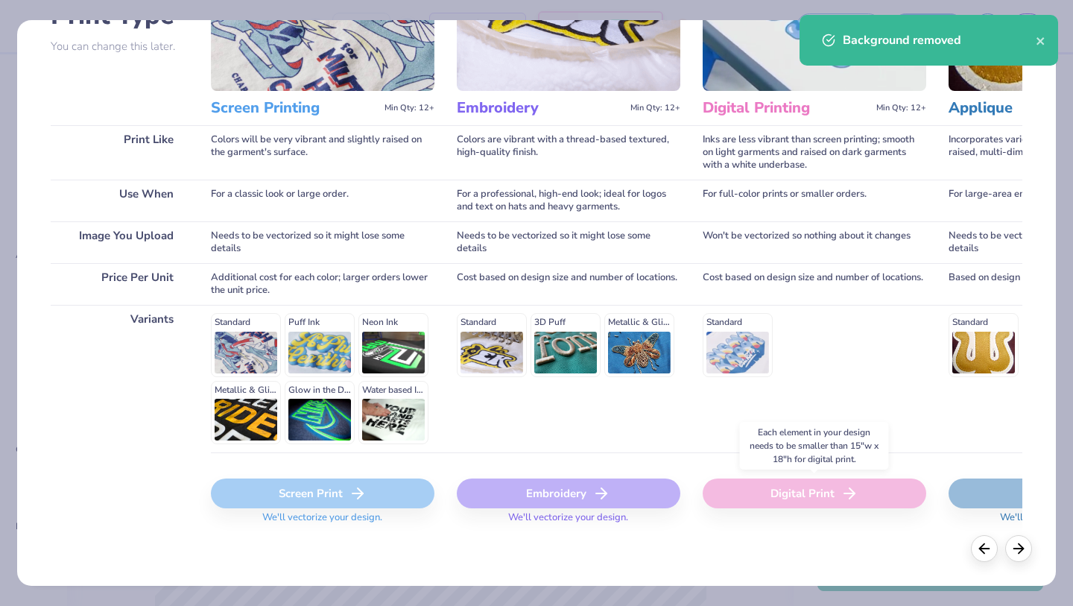
click at [744, 491] on div "Digital Print" at bounding box center [815, 494] width 224 height 30
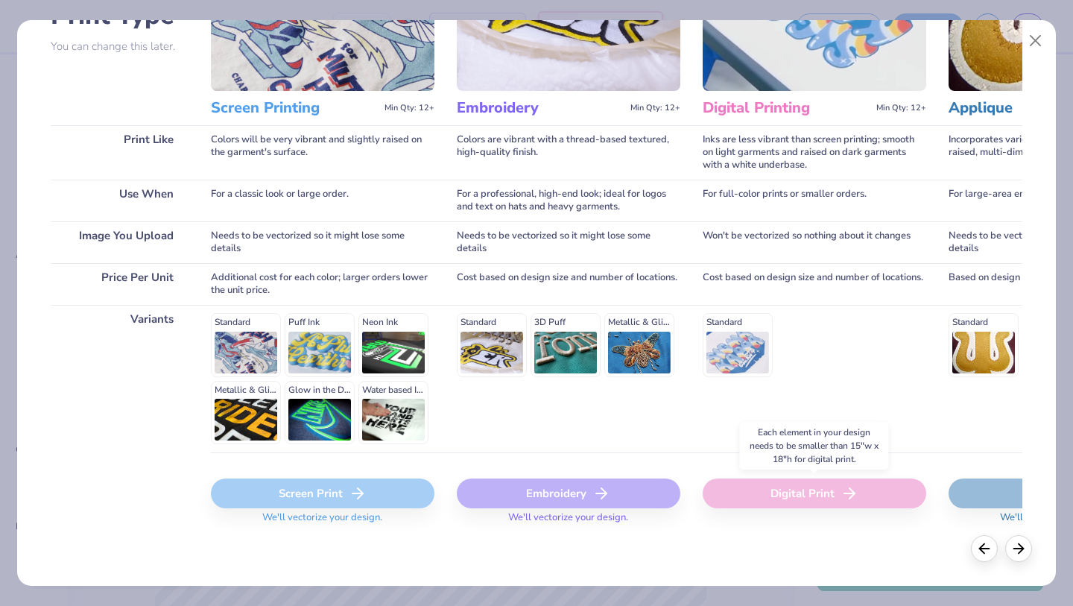
click at [745, 492] on div "Digital Print" at bounding box center [815, 494] width 224 height 30
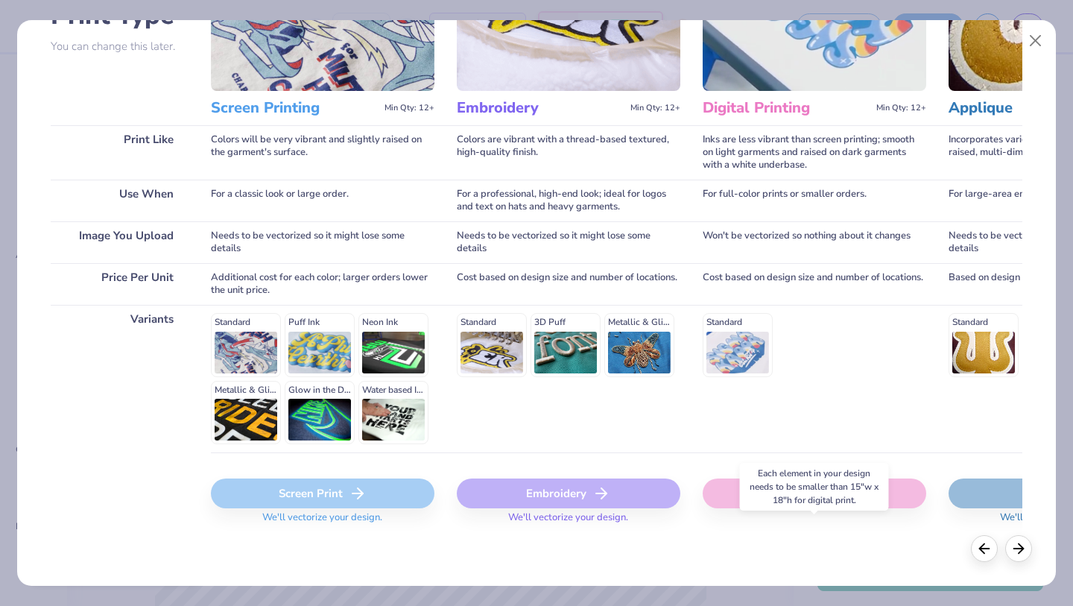
scroll to position [0, 0]
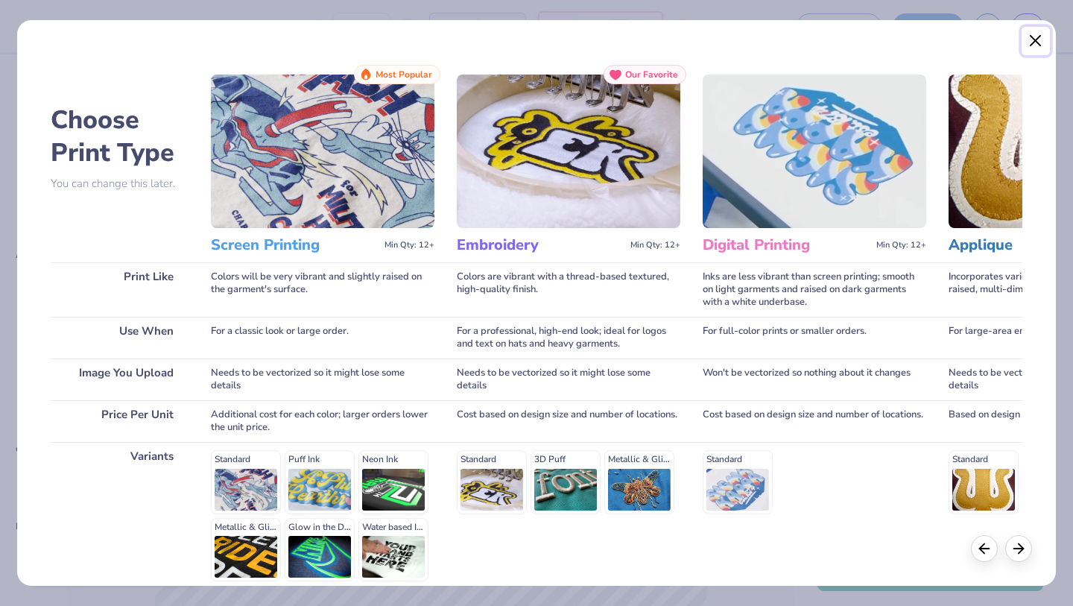
click at [1038, 40] on button "Close" at bounding box center [1036, 41] width 28 height 28
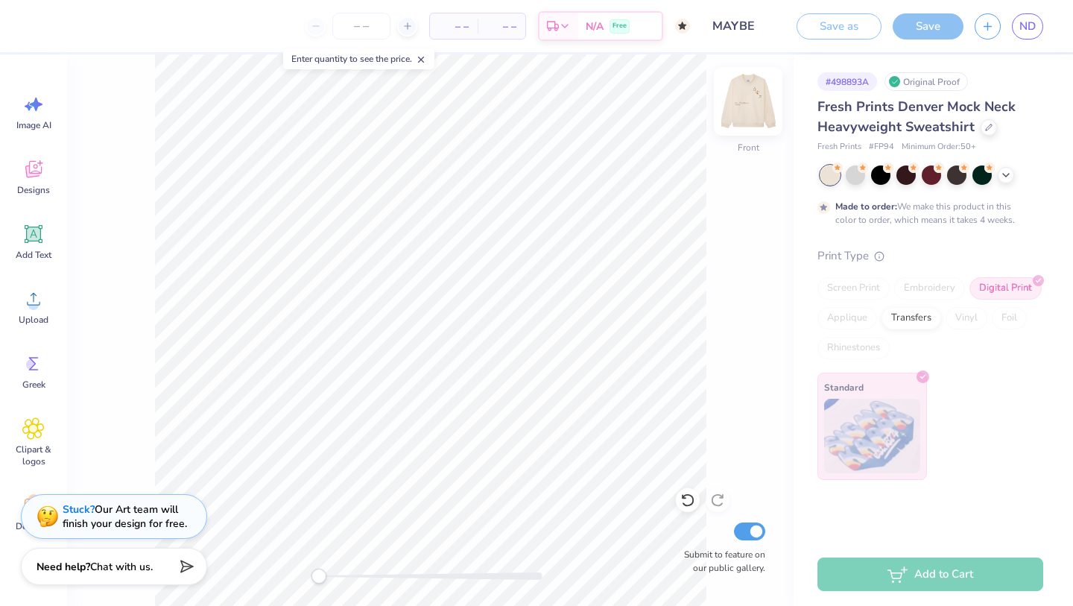
click at [749, 99] on img at bounding box center [749, 102] width 60 height 60
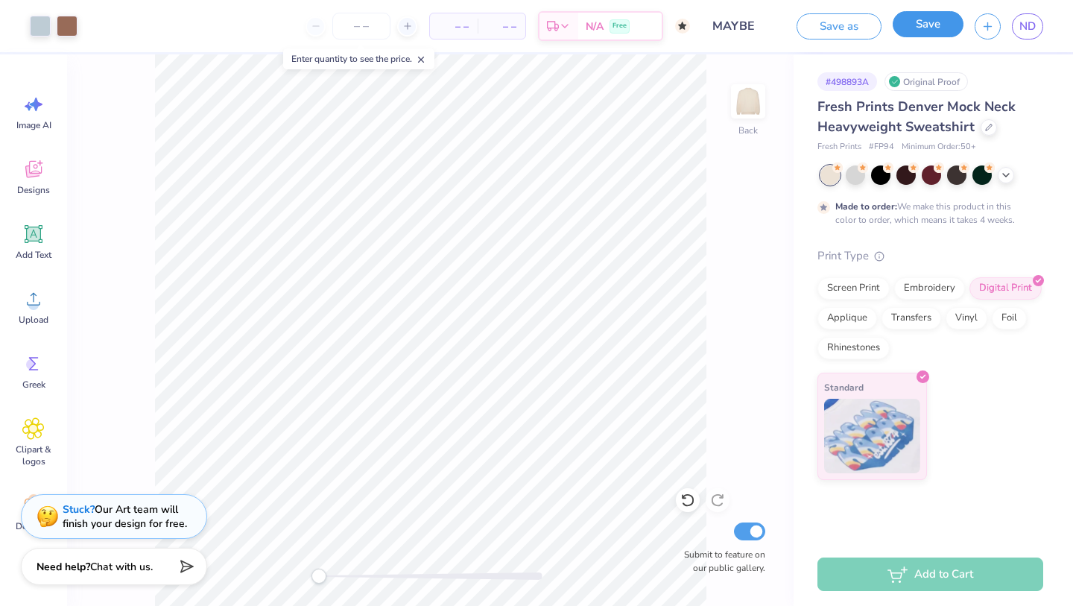
click at [916, 31] on button "Save" at bounding box center [928, 24] width 71 height 26
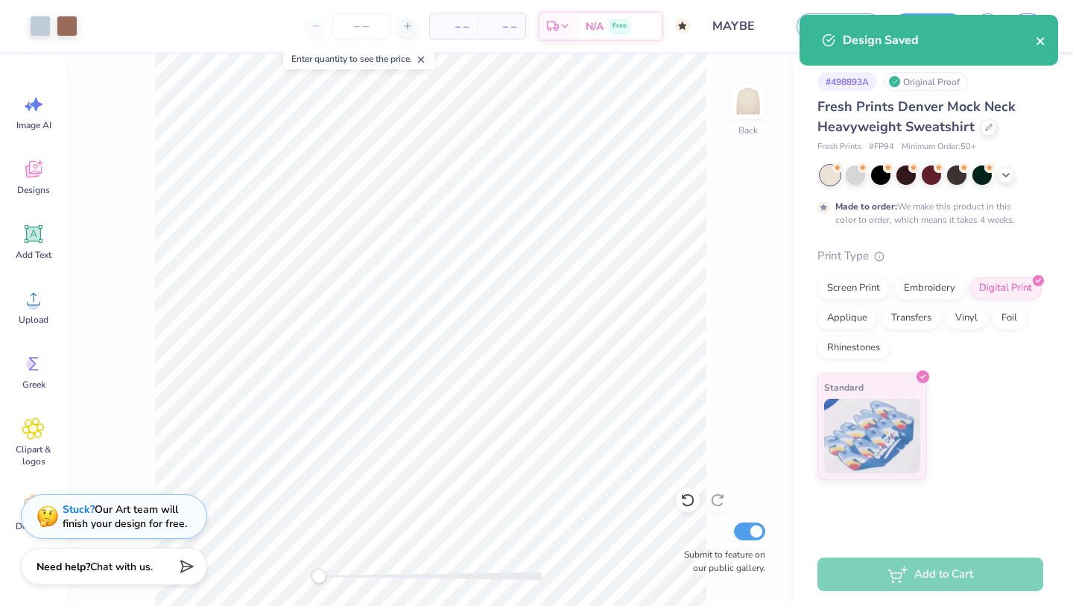
click at [1043, 40] on icon "close" at bounding box center [1040, 40] width 7 height 7
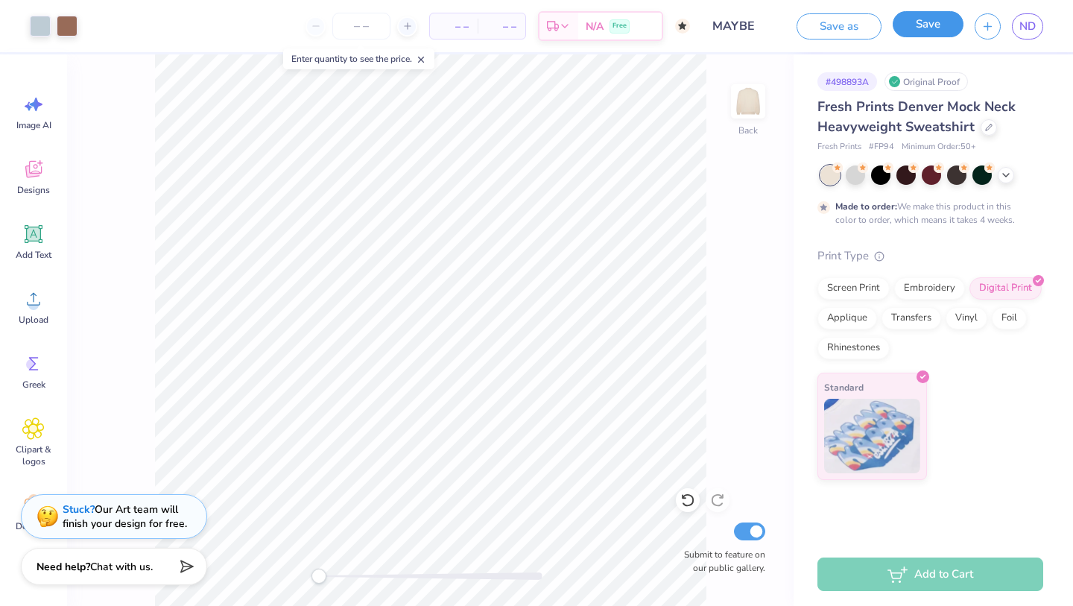
click at [933, 32] on button "Save" at bounding box center [928, 24] width 71 height 26
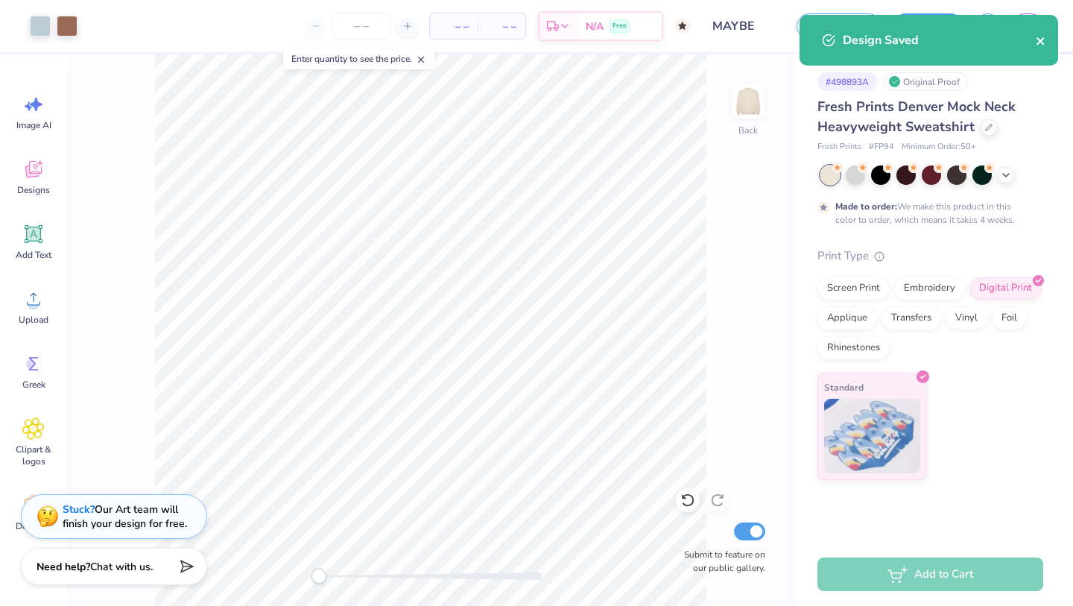
click at [1041, 39] on icon "close" at bounding box center [1040, 40] width 7 height 7
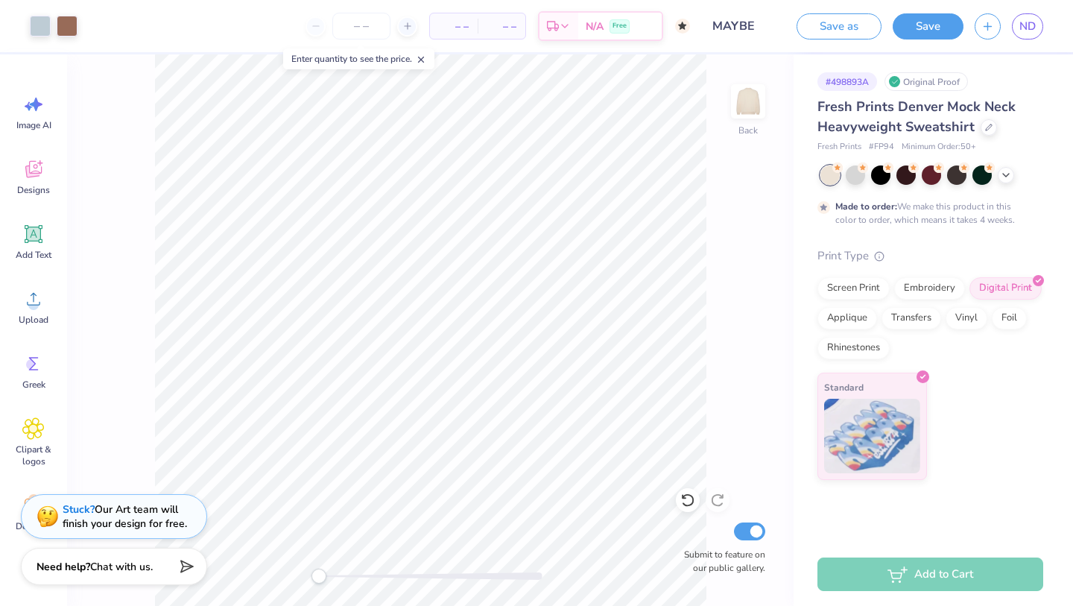
click at [1031, 29] on div "Art colors – – Per Item – – Total Est. Delivery N/A Free Design Title MAYBE Sav…" at bounding box center [536, 303] width 1073 height 606
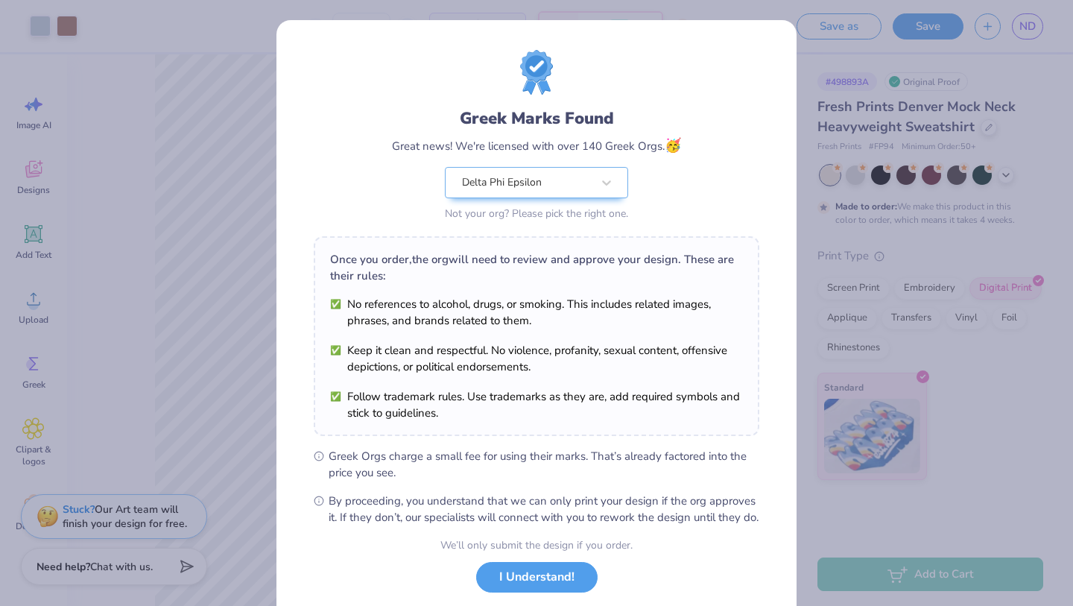
scroll to position [77, 0]
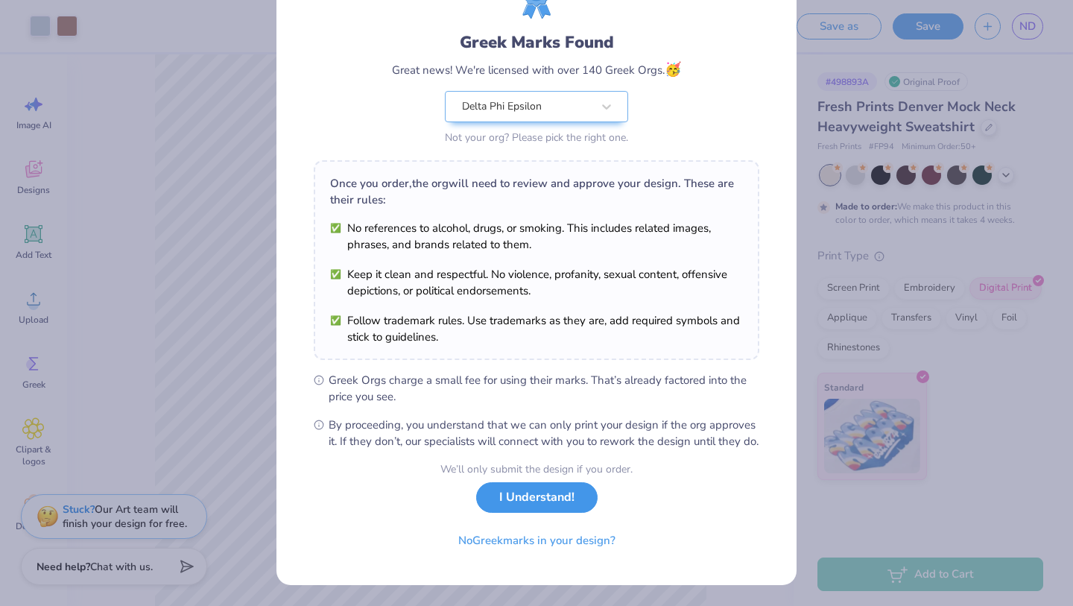
click at [516, 513] on button "I Understand!" at bounding box center [537, 497] width 122 height 31
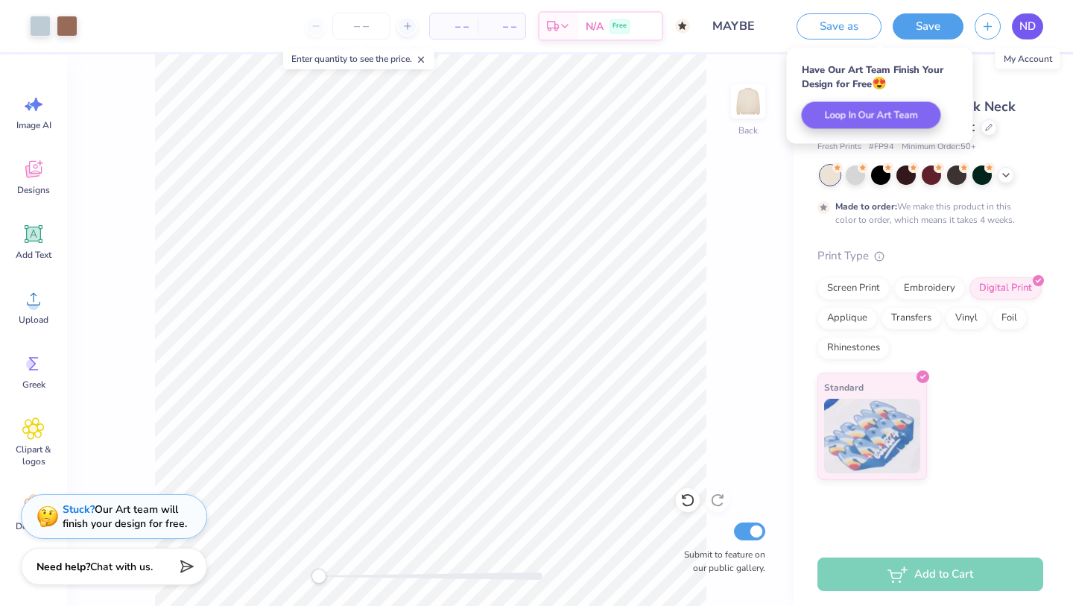
click at [1020, 22] on span "ND" at bounding box center [1028, 26] width 16 height 17
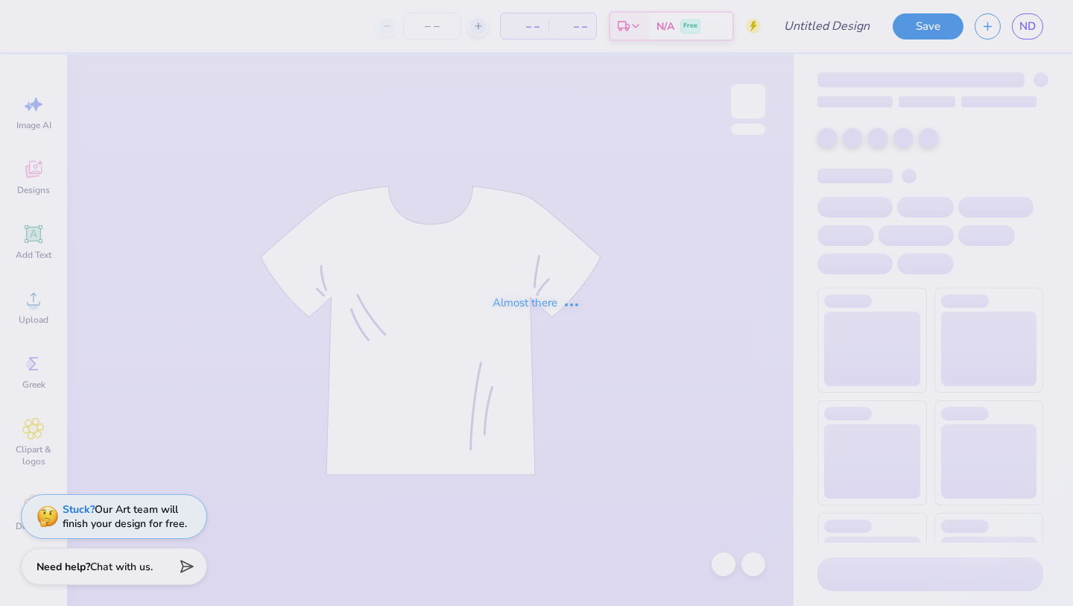
type input "Oasis color option"
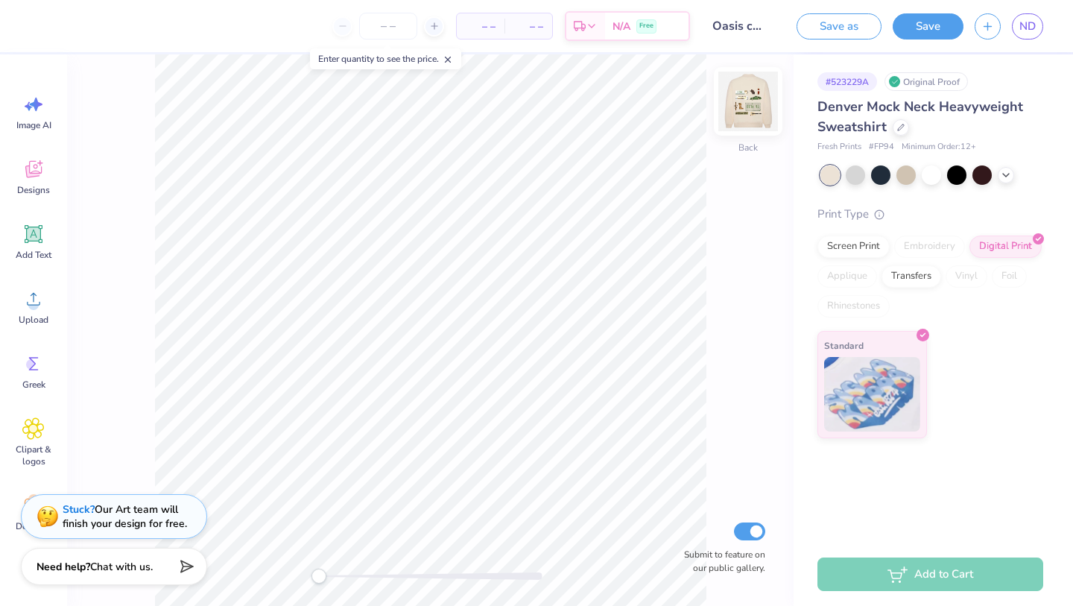
click at [750, 98] on img at bounding box center [749, 102] width 60 height 60
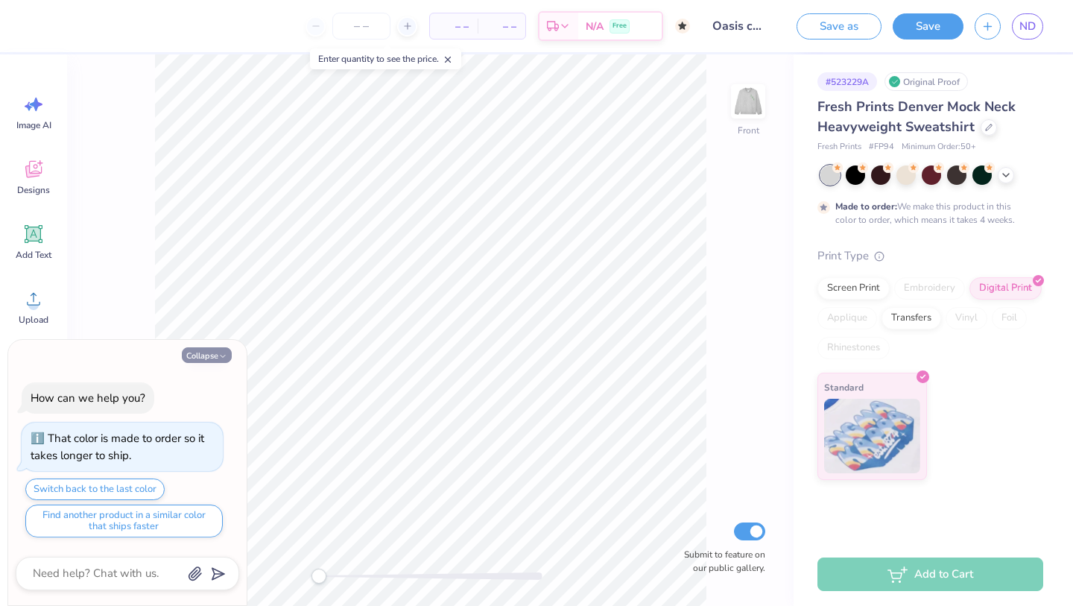
click at [209, 357] on button "Collapse" at bounding box center [207, 355] width 50 height 16
type textarea "x"
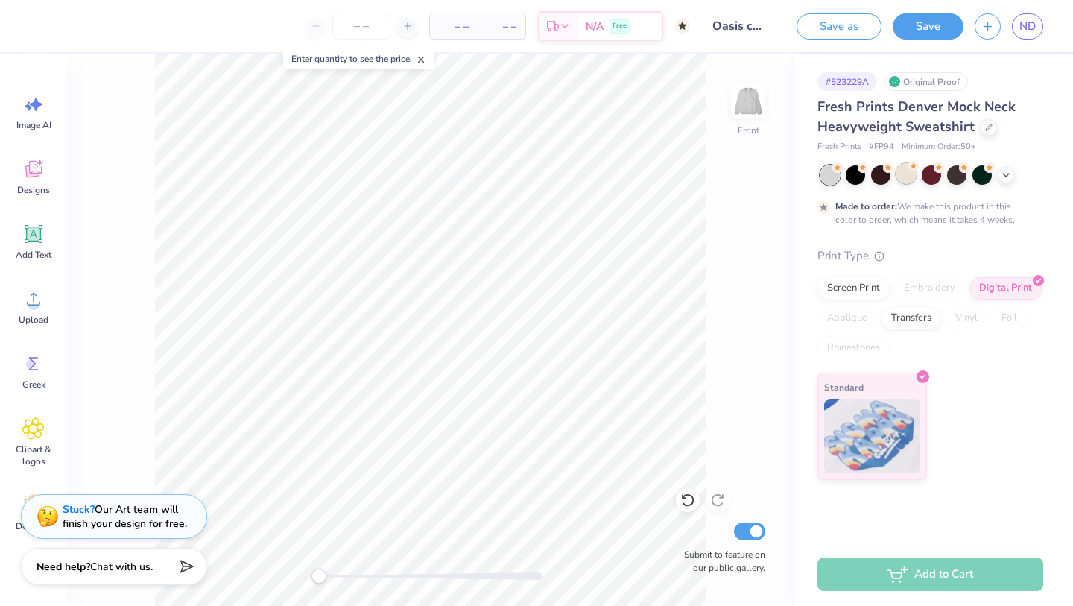
click at [909, 174] on div at bounding box center [906, 173] width 19 height 19
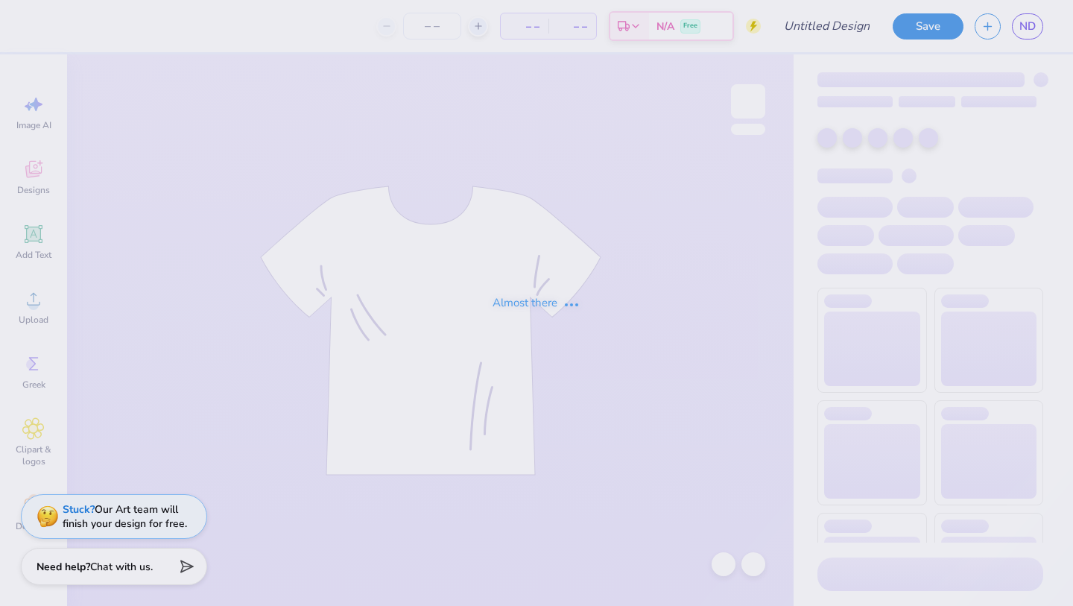
type input "MAYBE"
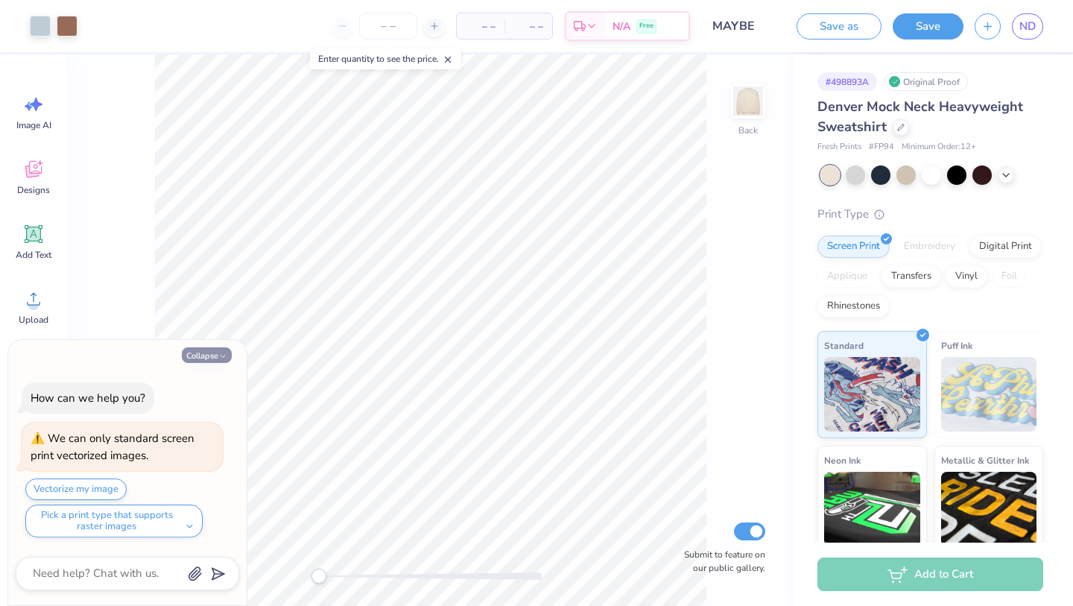
click at [201, 359] on button "Collapse" at bounding box center [207, 355] width 50 height 16
type textarea "x"
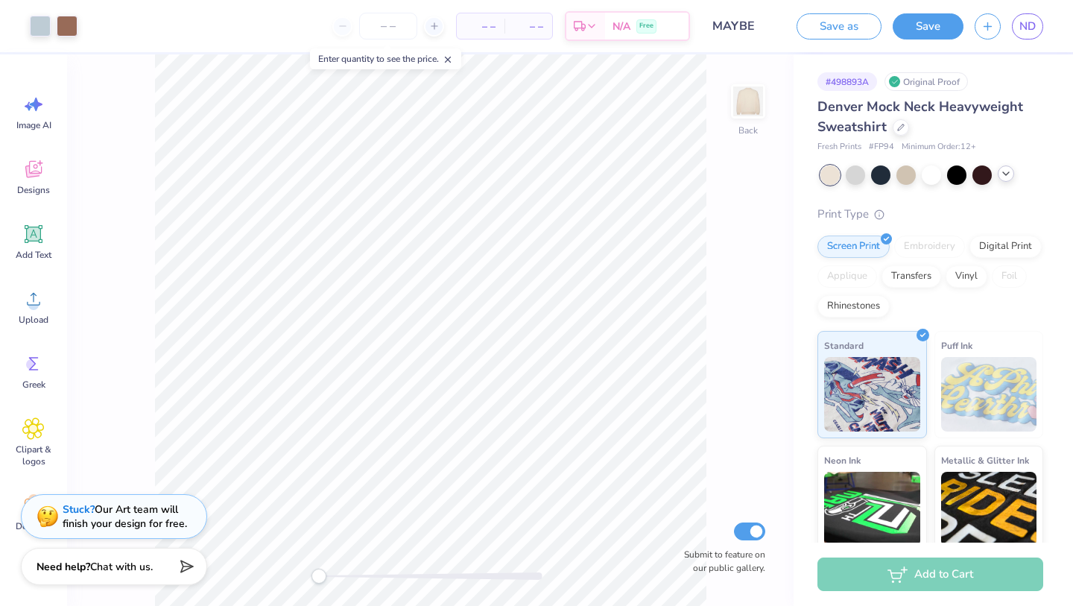
click at [1002, 172] on icon at bounding box center [1006, 174] width 12 height 12
